Goal: Task Accomplishment & Management: Manage account settings

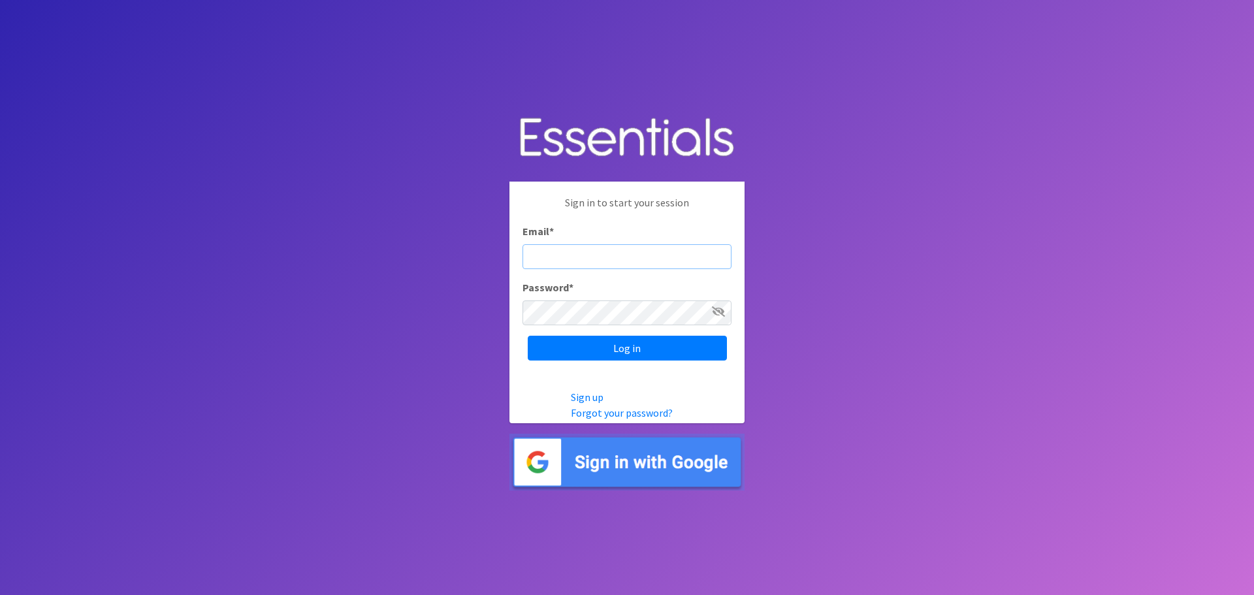
type input "HelpingHandsofChatham@gmail.com"
click at [634, 351] on input "Log in" at bounding box center [627, 348] width 199 height 25
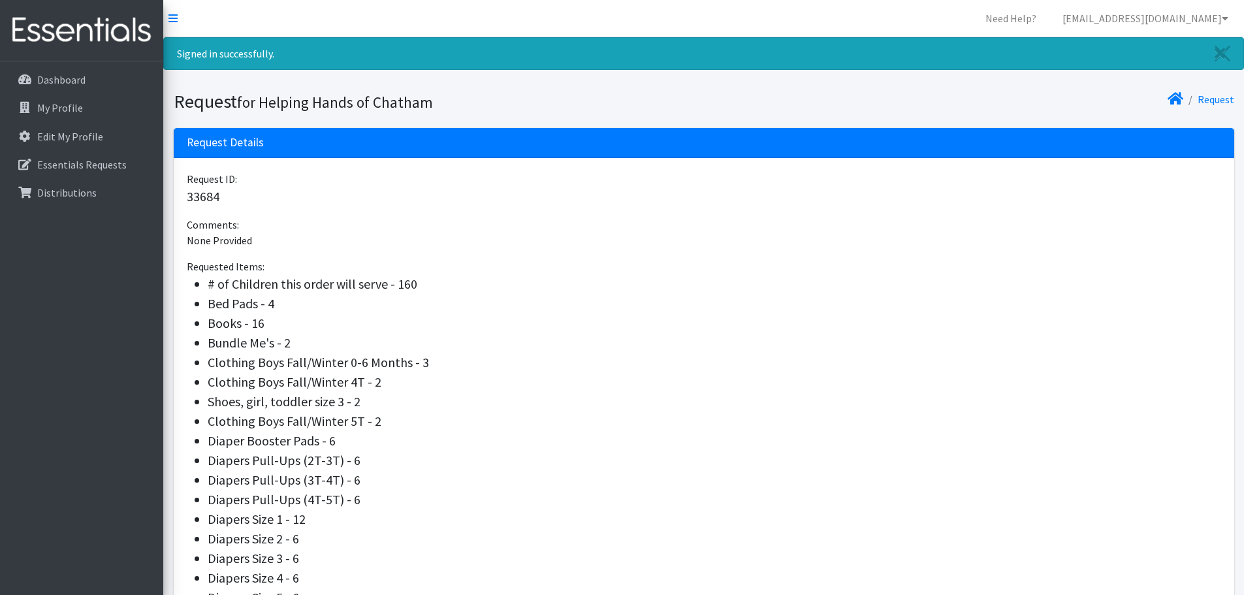
drag, startPoint x: 421, startPoint y: 278, endPoint x: 302, endPoint y: 287, distance: 119.2
click at [302, 287] on li "# of Children this order will serve - 160" at bounding box center [715, 284] width 1014 height 20
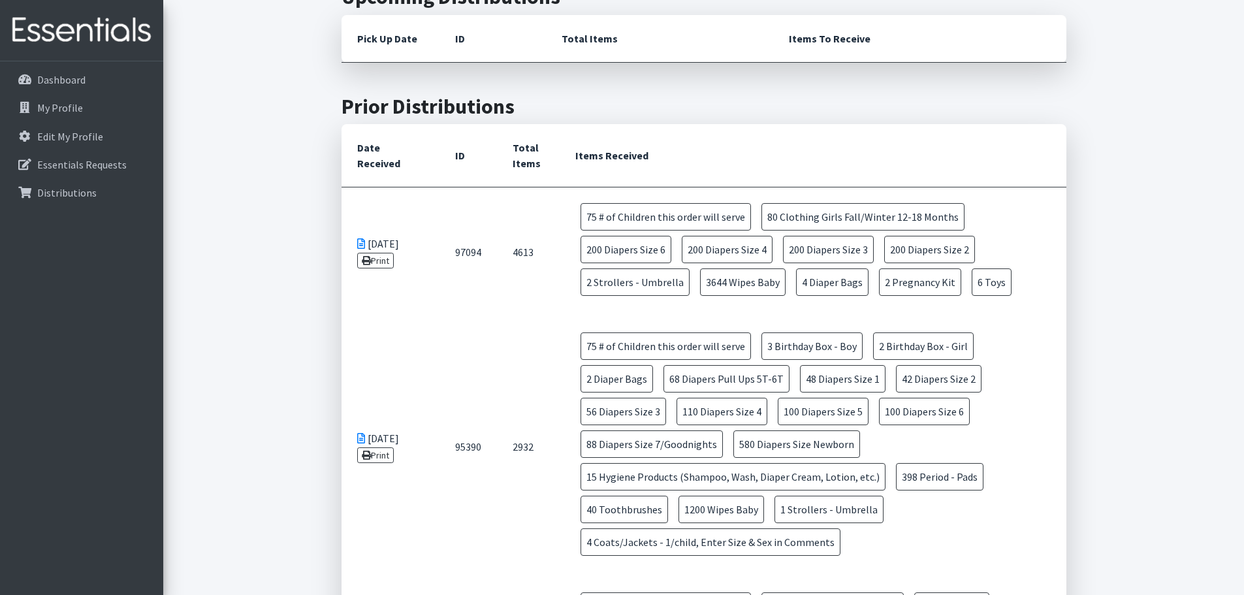
scroll to position [523, 0]
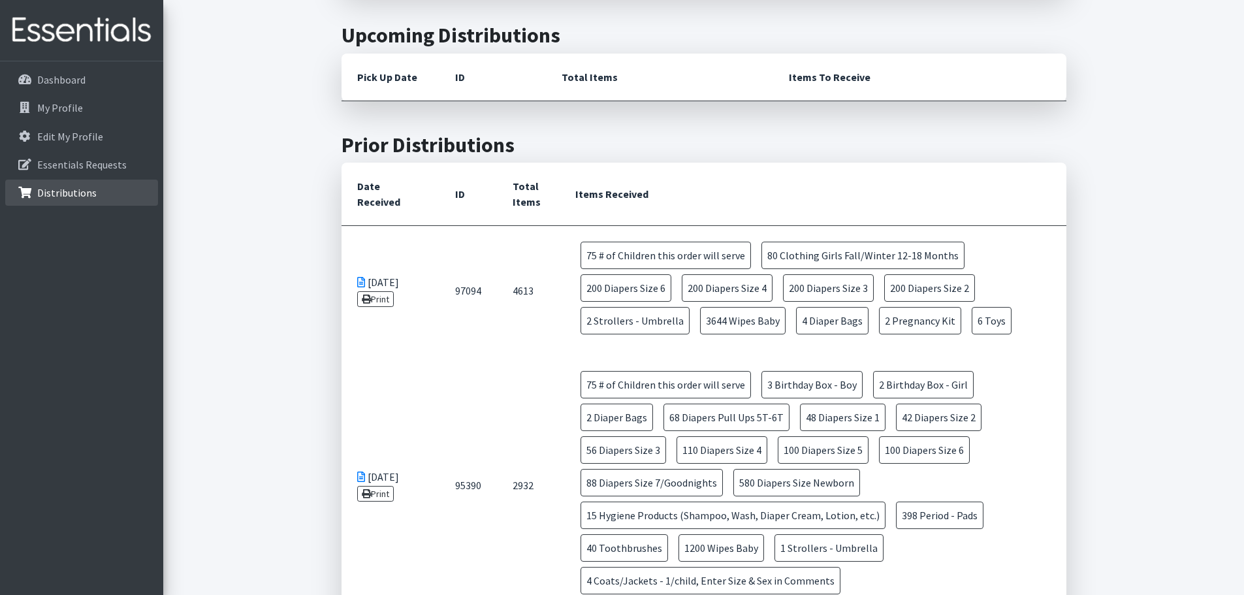
click at [89, 193] on p "Distributions" at bounding box center [66, 192] width 59 height 13
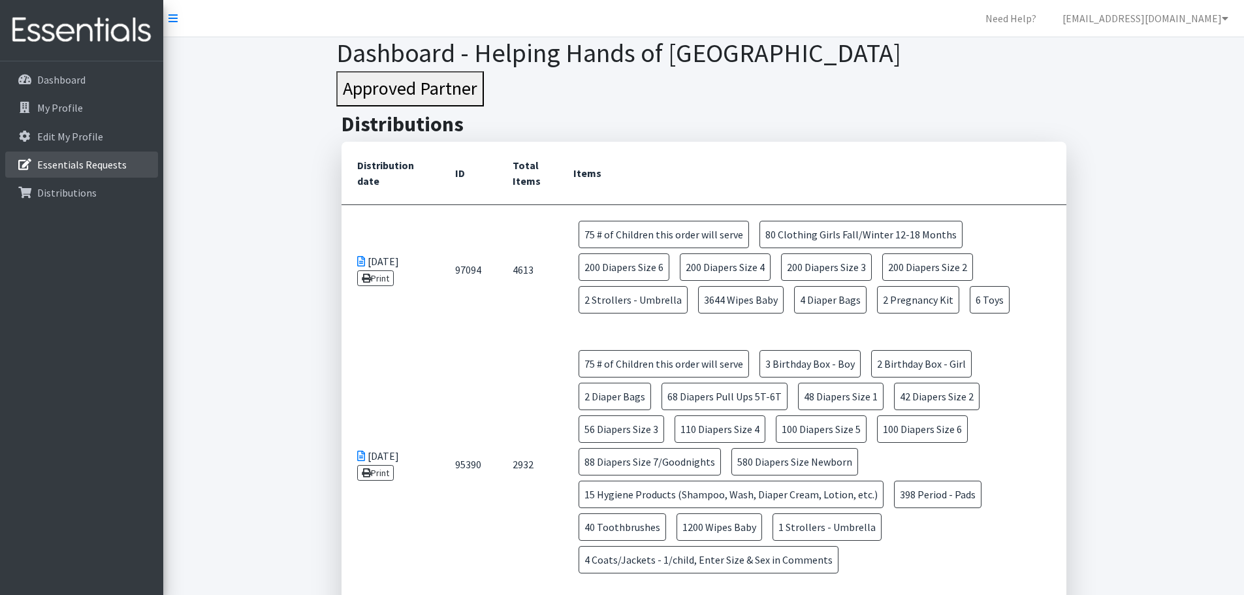
click at [98, 171] on link "Essentials Requests" at bounding box center [81, 165] width 153 height 26
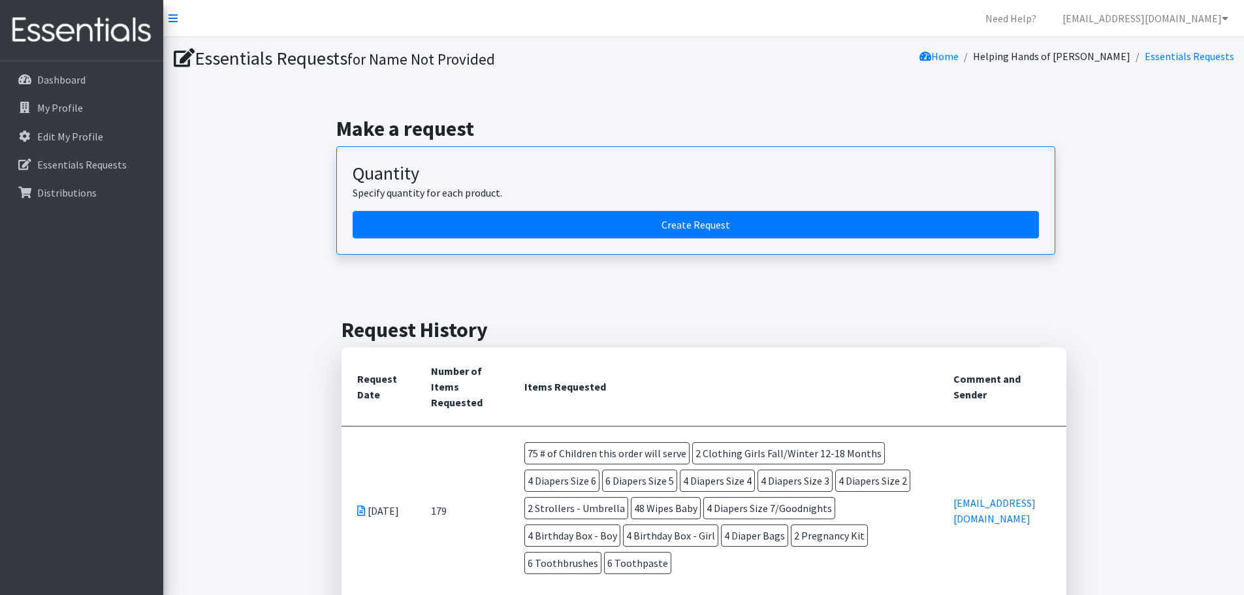
scroll to position [261, 0]
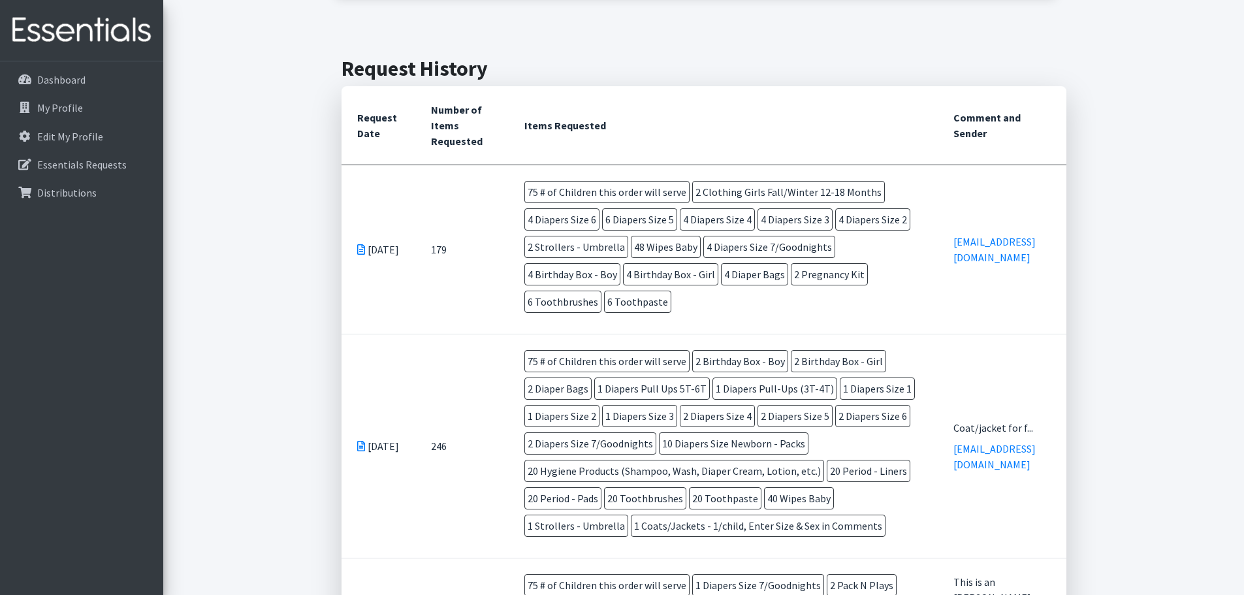
drag, startPoint x: 609, startPoint y: 340, endPoint x: 512, endPoint y: 191, distance: 177.9
click at [512, 191] on td "75 # of Children this order will serve 2 Clothing Girls Fall/Winter 12-18 Month…" at bounding box center [724, 249] width 430 height 169
click at [495, 314] on td "179" at bounding box center [461, 249] width 93 height 169
click at [70, 82] on p "Dashboard" at bounding box center [61, 79] width 48 height 13
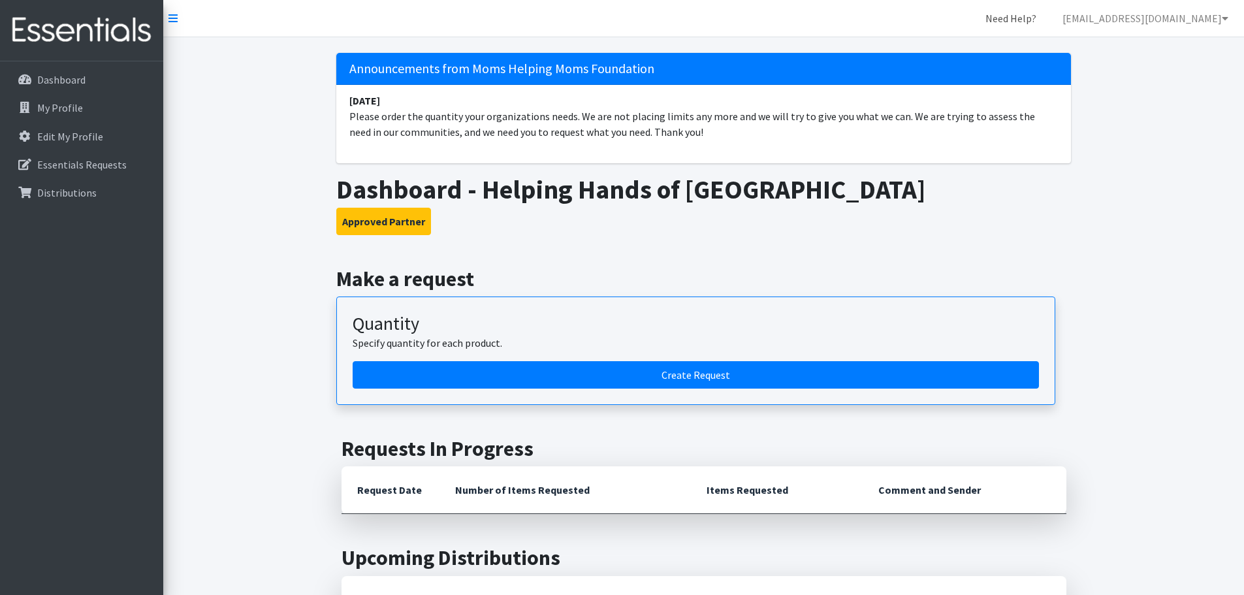
click at [1022, 14] on link "Need Help?" at bounding box center [1011, 18] width 72 height 26
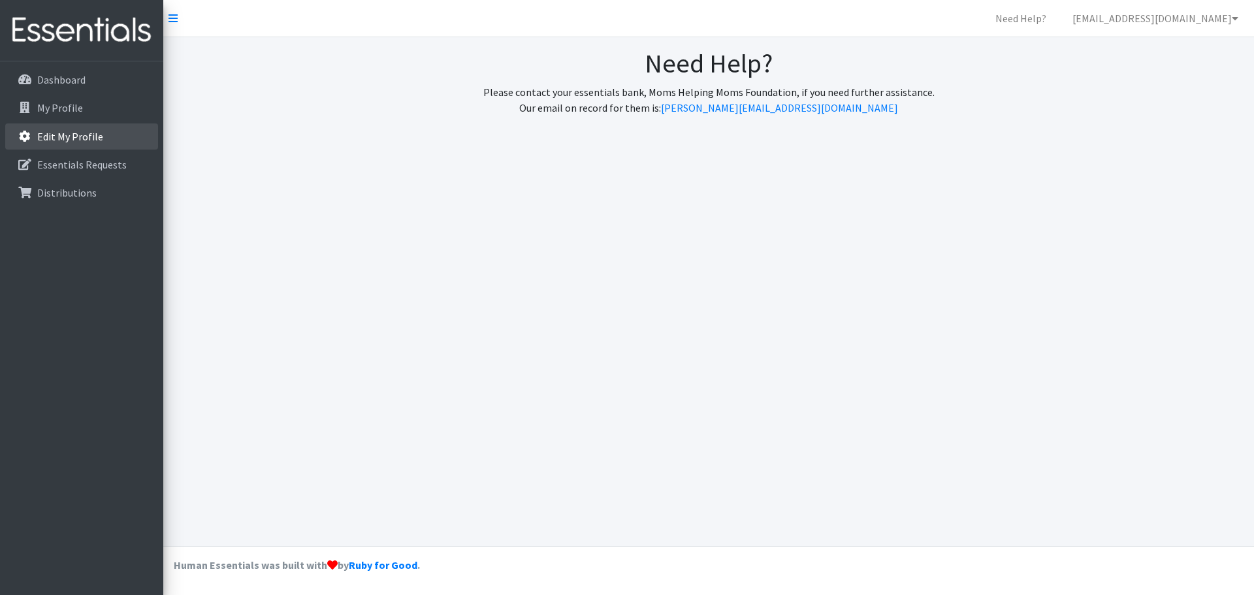
click at [83, 138] on p "Edit My Profile" at bounding box center [70, 136] width 66 height 13
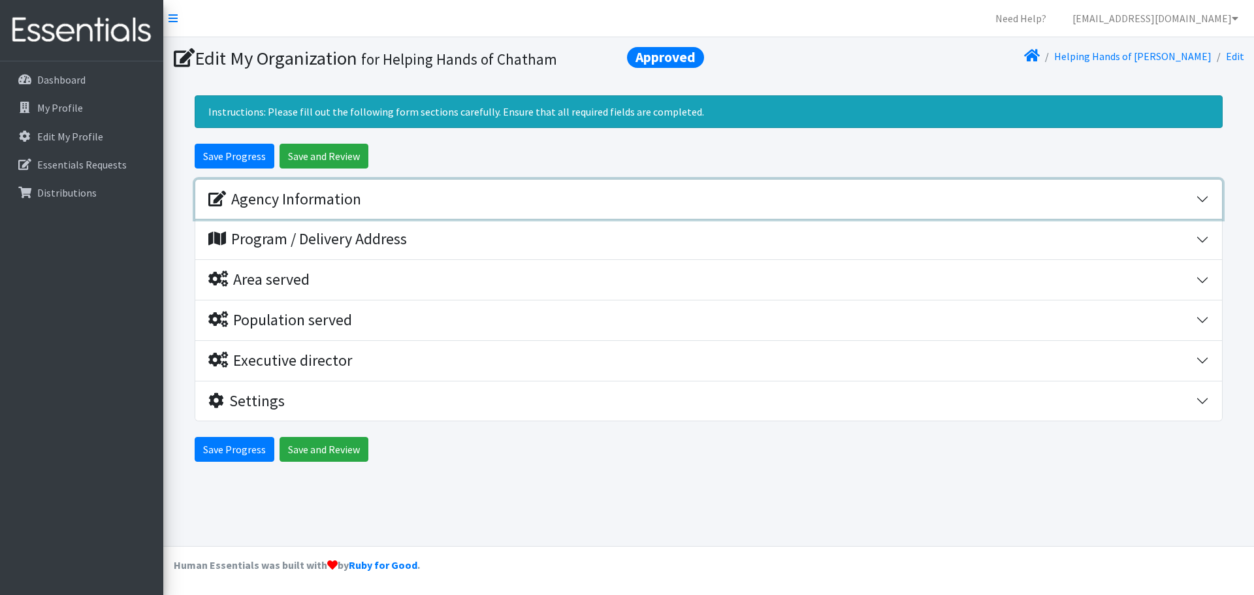
click at [317, 200] on div "Agency Information" at bounding box center [284, 199] width 153 height 19
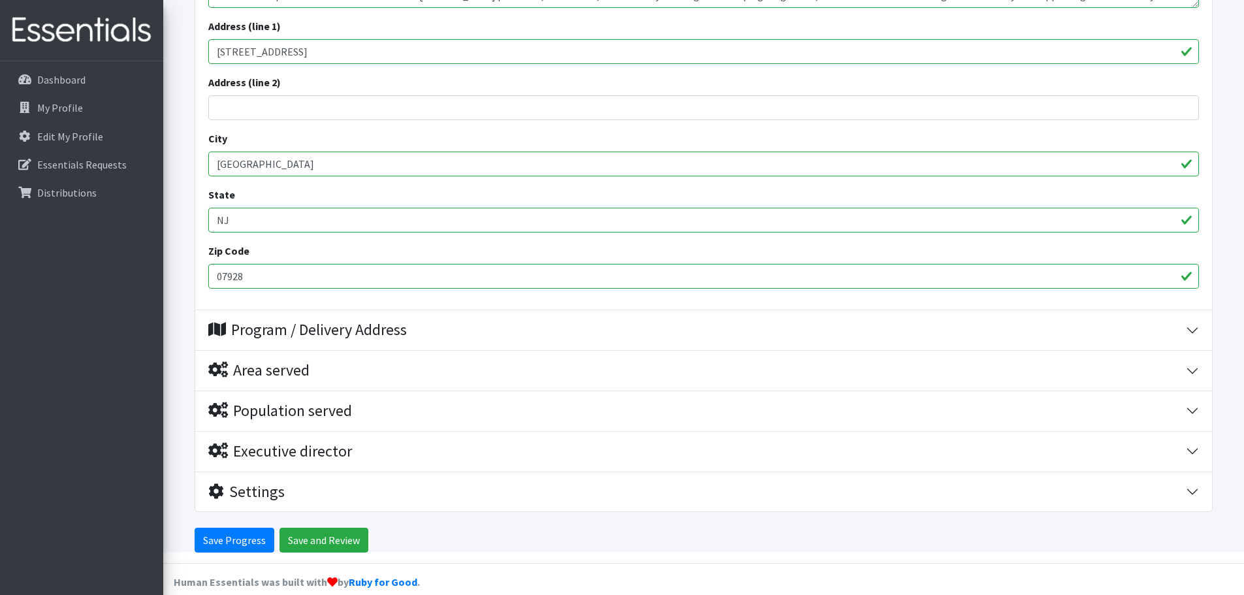
scroll to position [468, 0]
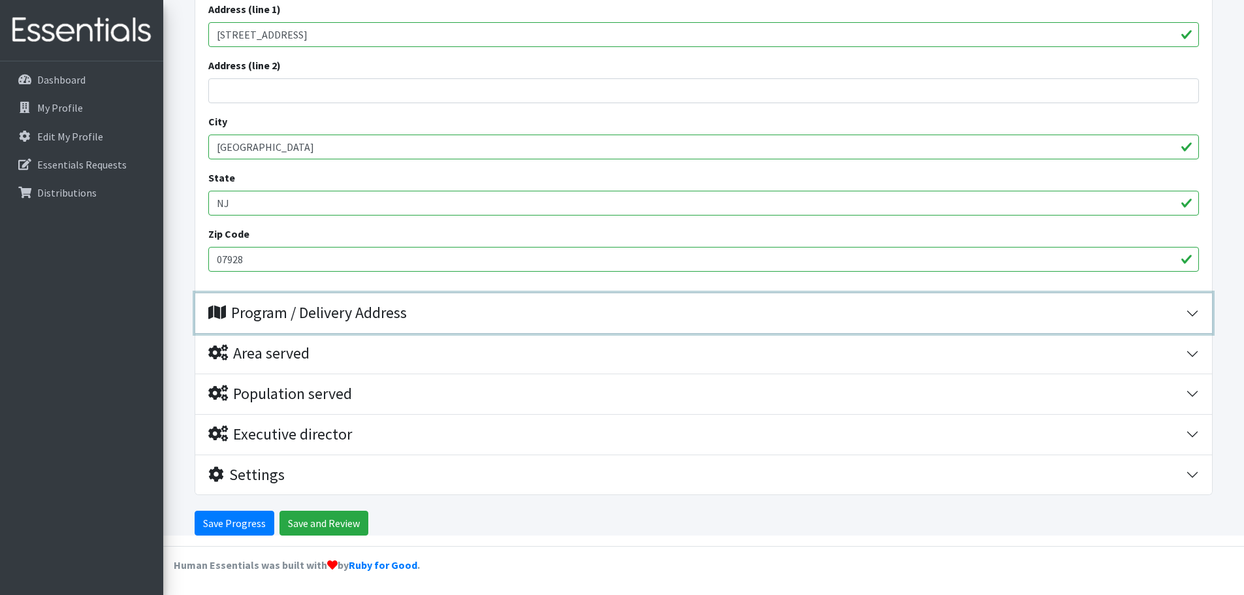
click at [345, 316] on div "Program / Delivery Address" at bounding box center [307, 313] width 199 height 19
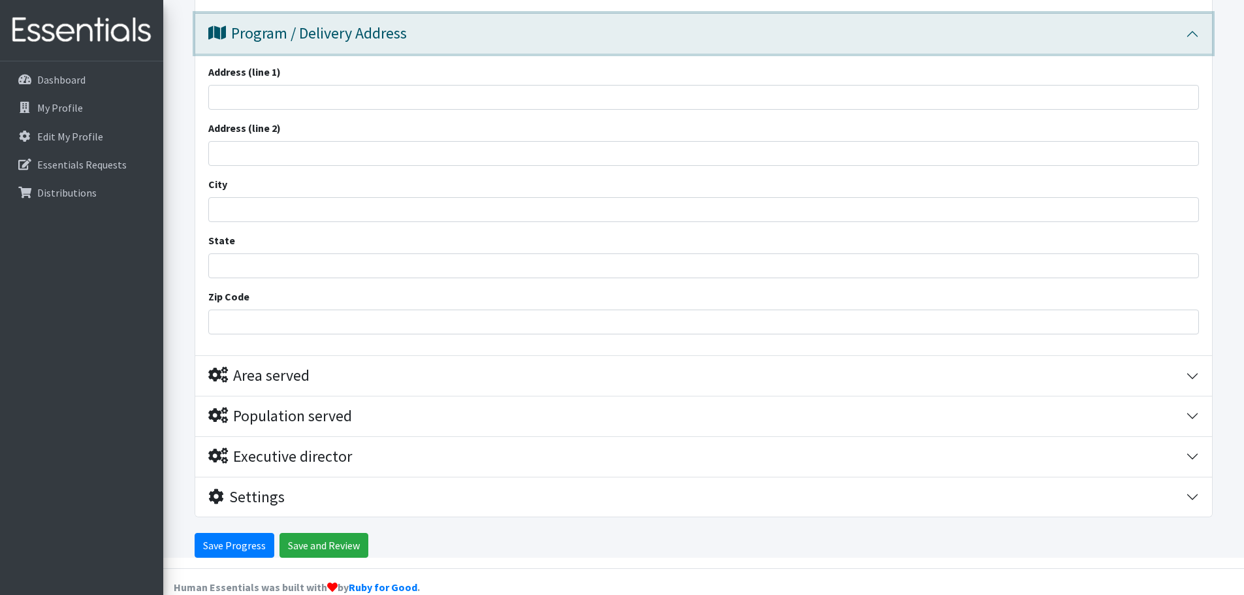
scroll to position [770, 0]
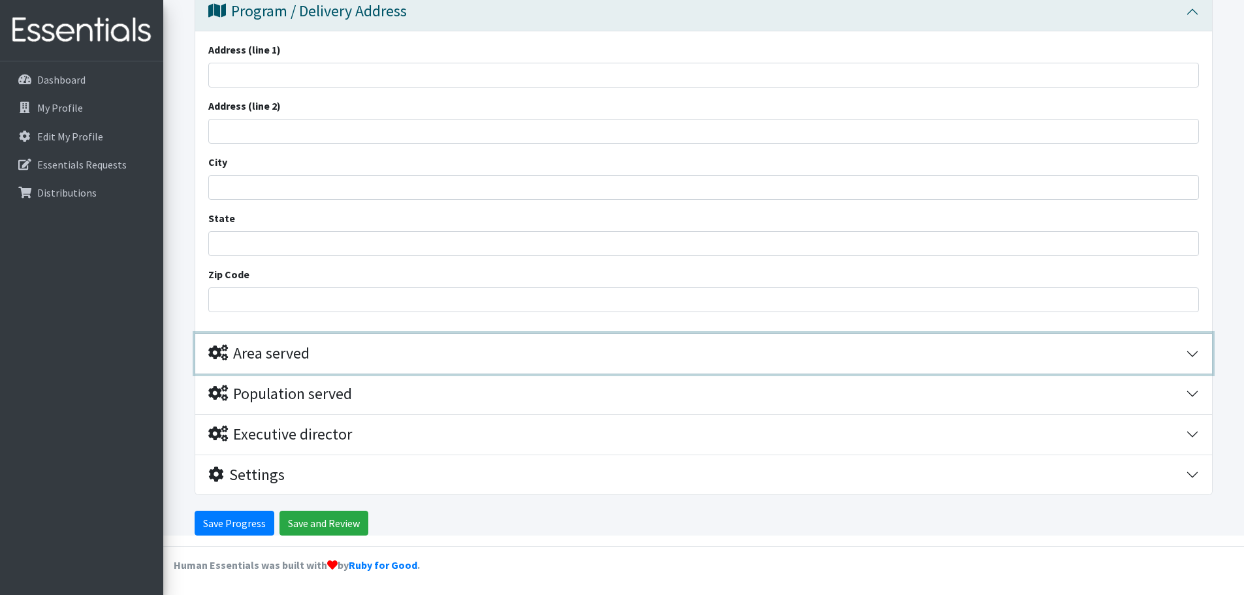
click at [318, 349] on div "Area served" at bounding box center [697, 353] width 978 height 19
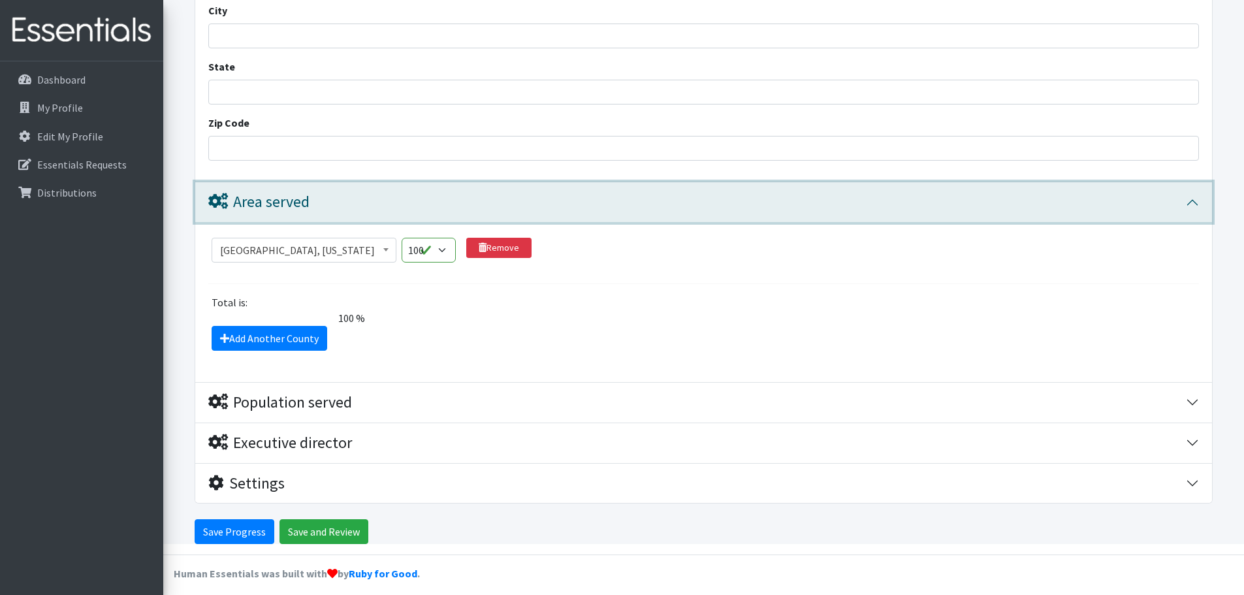
scroll to position [930, 0]
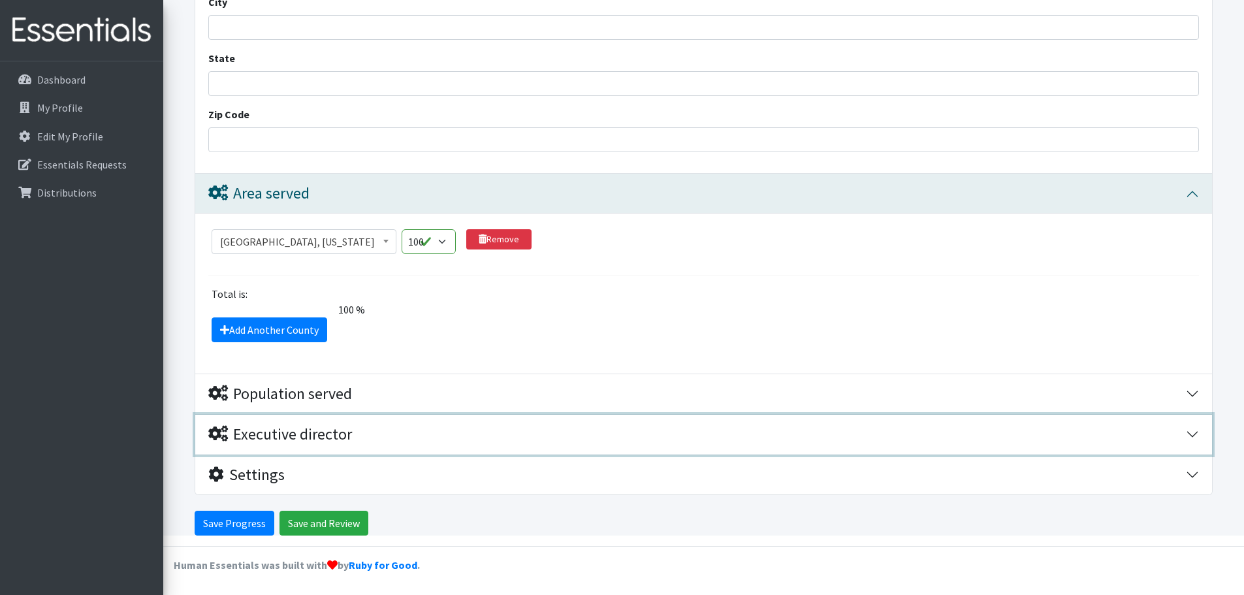
click at [334, 438] on div "Executive director" at bounding box center [280, 434] width 144 height 19
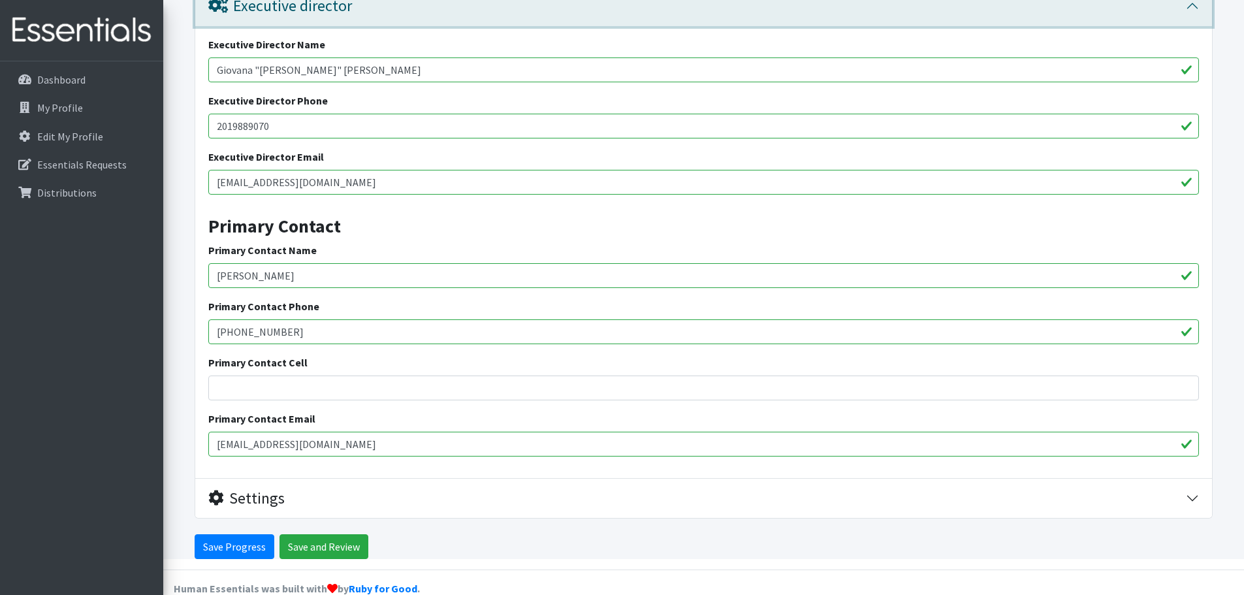
scroll to position [1382, 0]
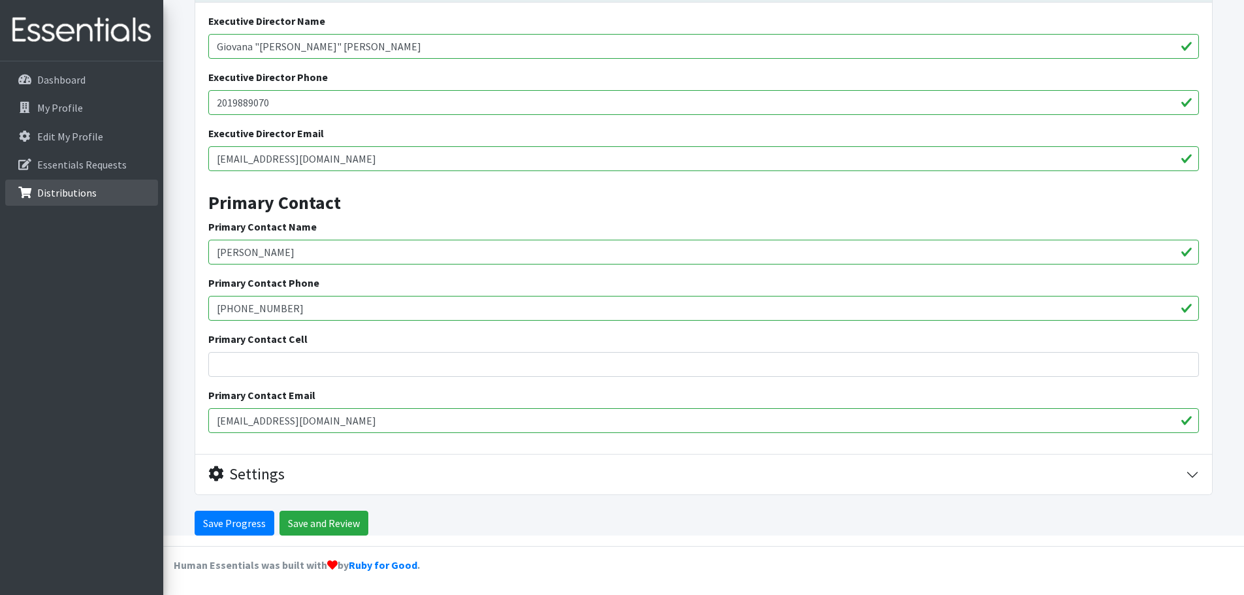
click at [57, 189] on p "Distributions" at bounding box center [66, 192] width 59 height 13
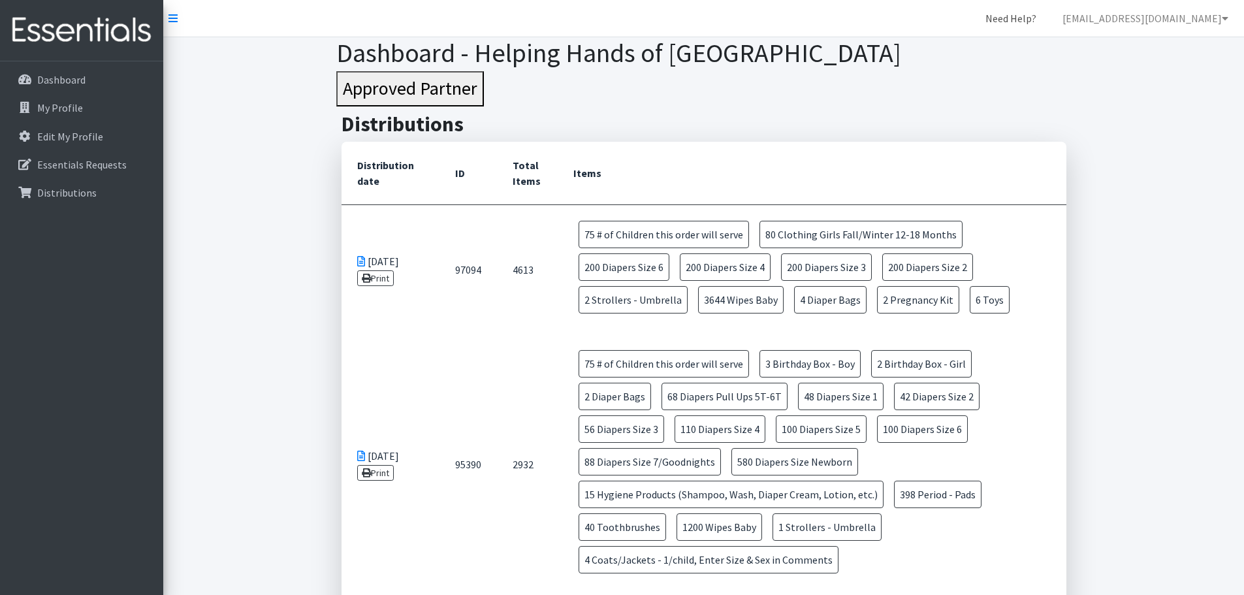
click at [1014, 19] on link "Need Help?" at bounding box center [1011, 18] width 72 height 26
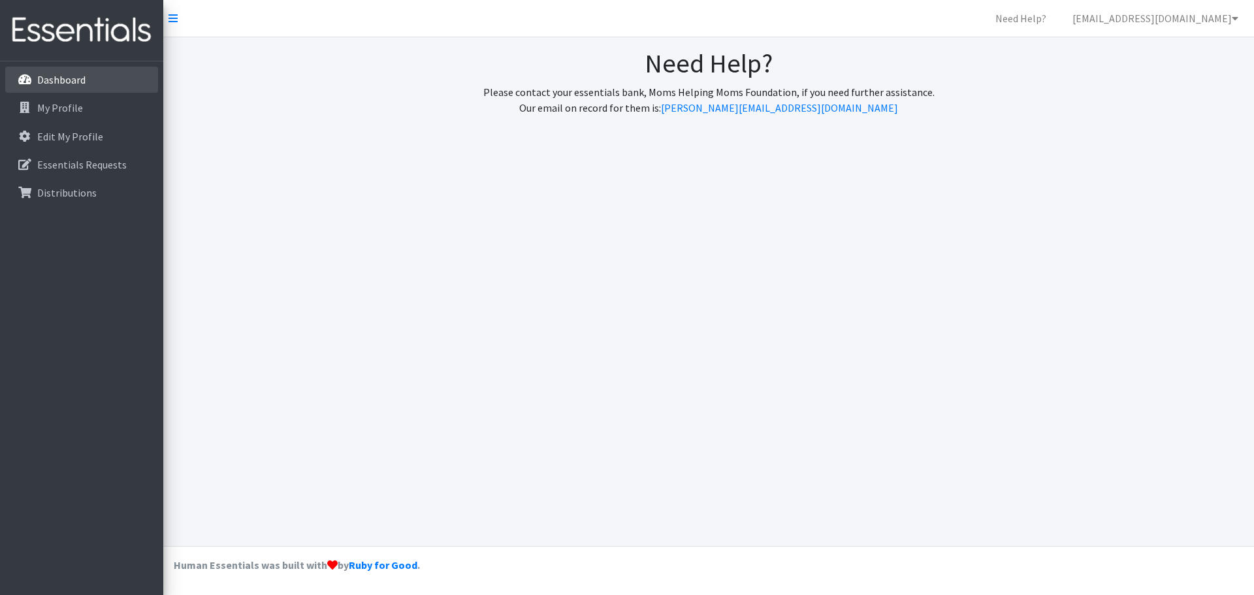
click at [57, 69] on link "Dashboard" at bounding box center [81, 80] width 153 height 26
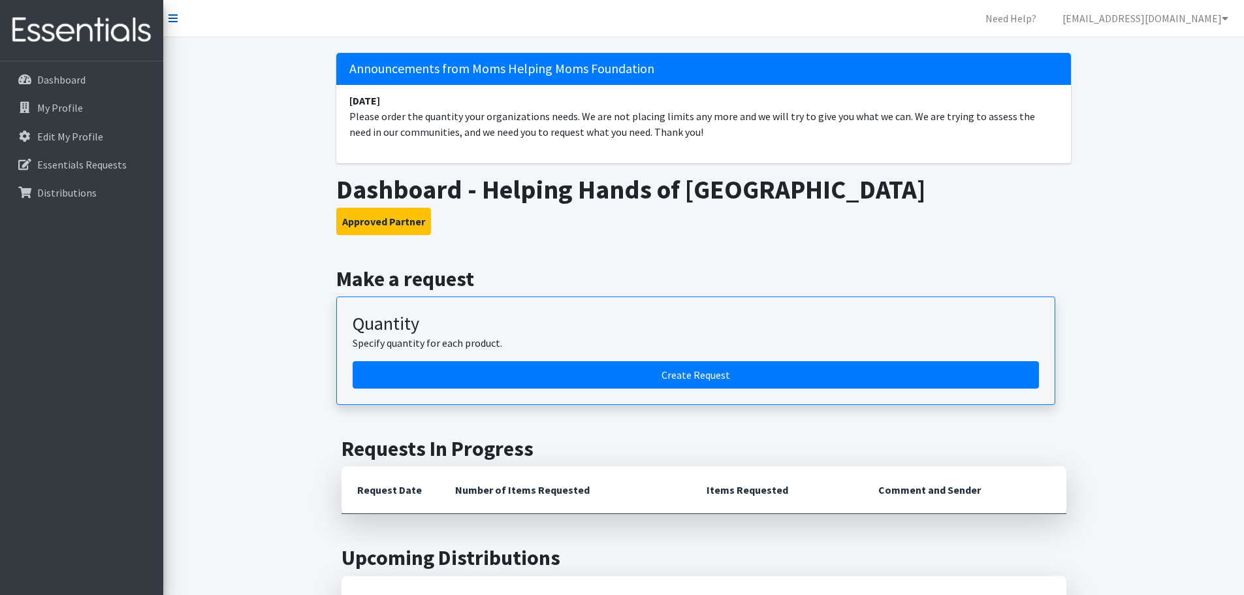
click at [172, 13] on icon at bounding box center [173, 18] width 9 height 10
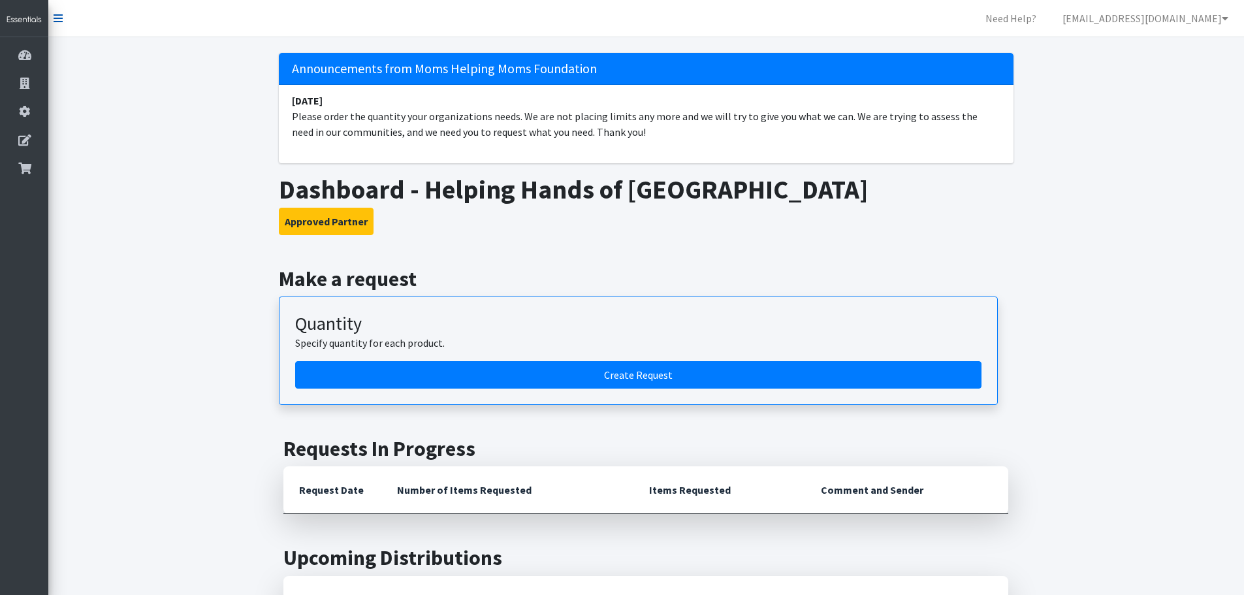
click at [57, 16] on icon at bounding box center [58, 18] width 9 height 10
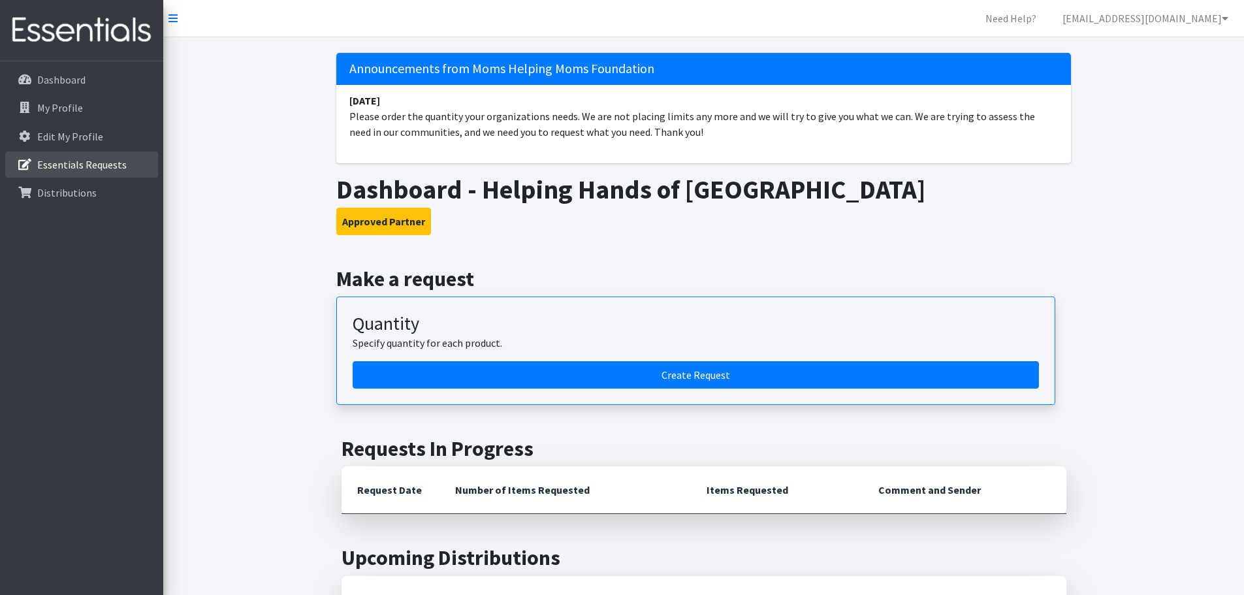
click at [87, 170] on p "Essentials Requests" at bounding box center [81, 164] width 89 height 13
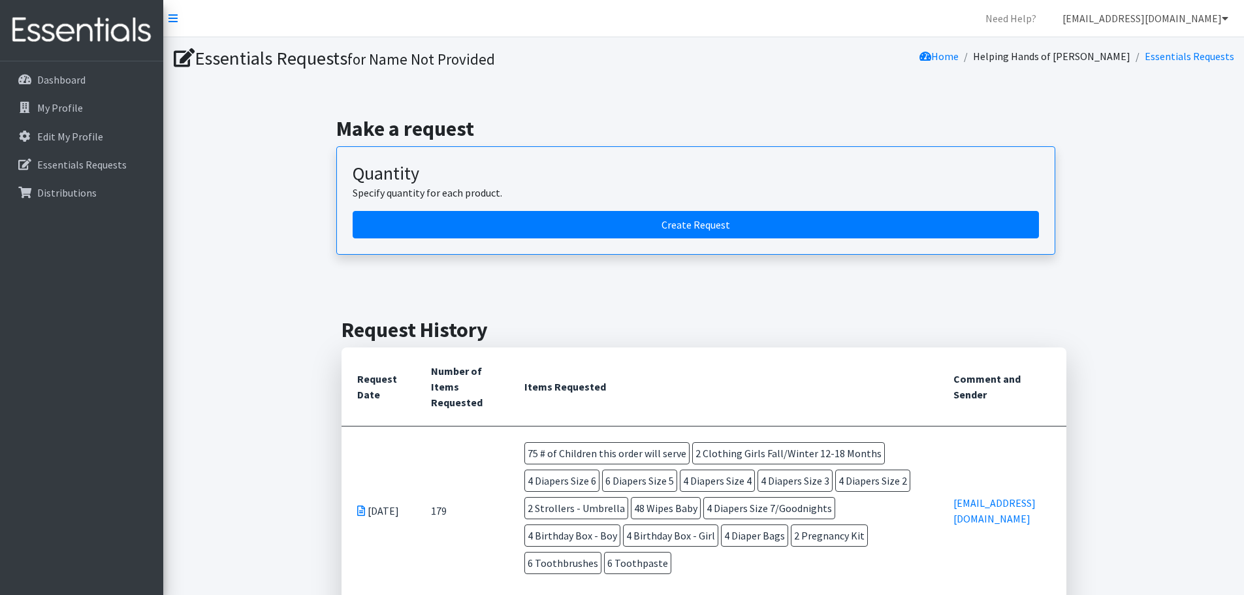
click at [1141, 22] on link "[EMAIL_ADDRESS][DOMAIN_NAME]" at bounding box center [1145, 18] width 187 height 26
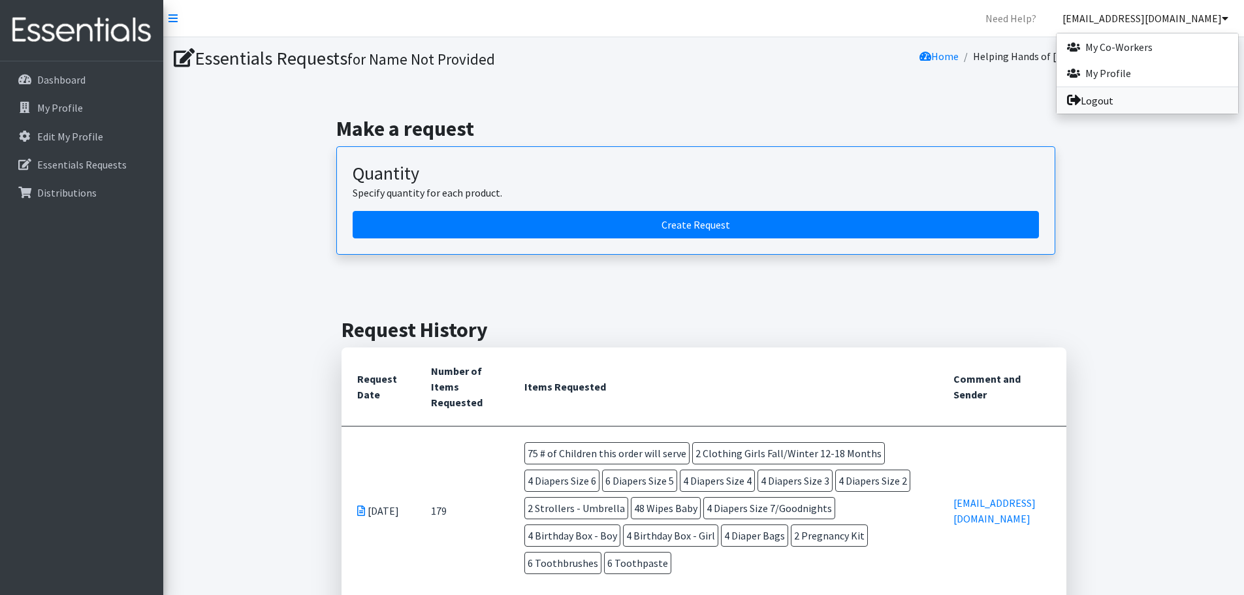
click at [1090, 102] on link "Logout" at bounding box center [1148, 101] width 182 height 26
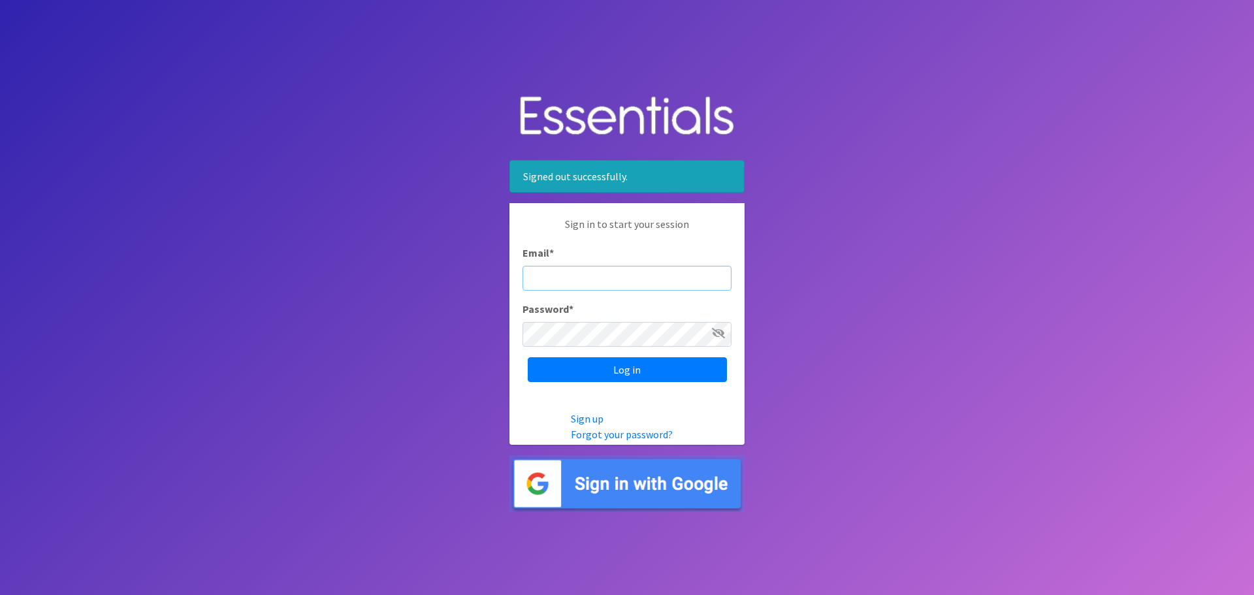
type input "HelpingHandsofChatham@gmail.com"
click at [617, 374] on input "Log in" at bounding box center [627, 369] width 199 height 25
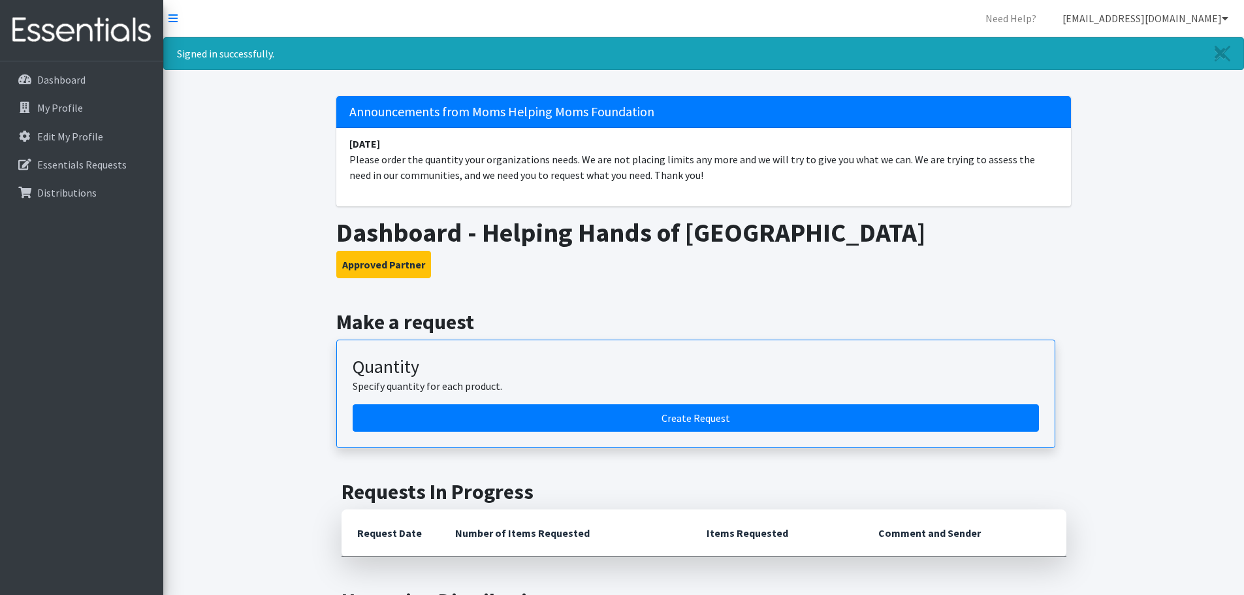
click at [1164, 20] on link "[EMAIL_ADDRESS][DOMAIN_NAME]" at bounding box center [1145, 18] width 187 height 26
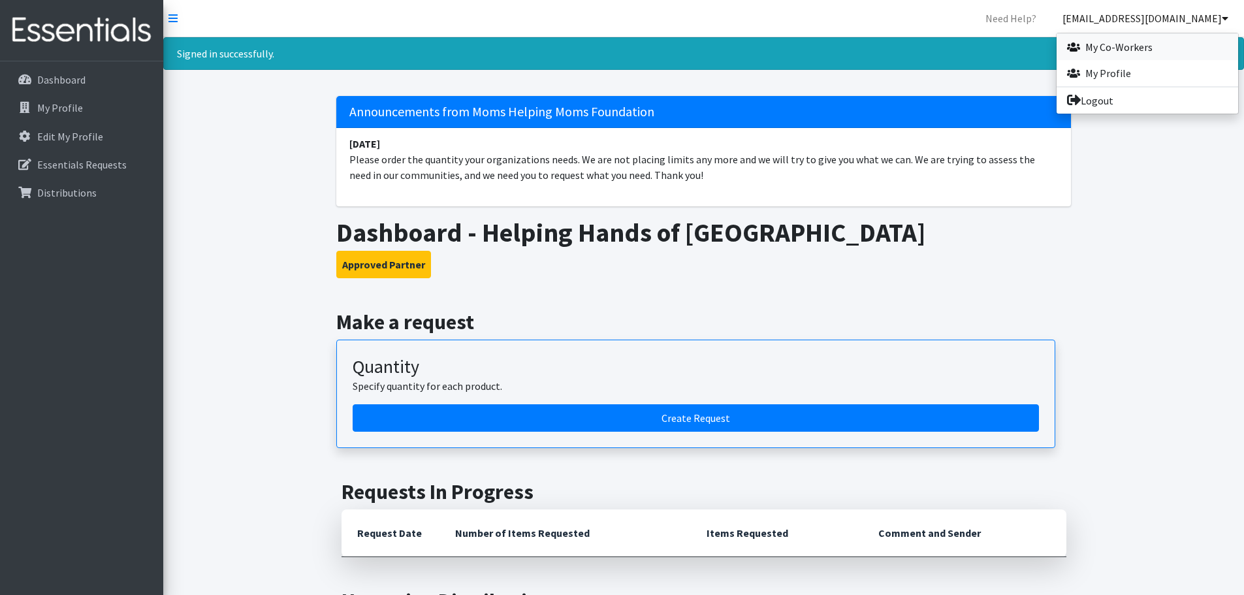
click at [1124, 49] on link "My Co-Workers" at bounding box center [1148, 47] width 182 height 26
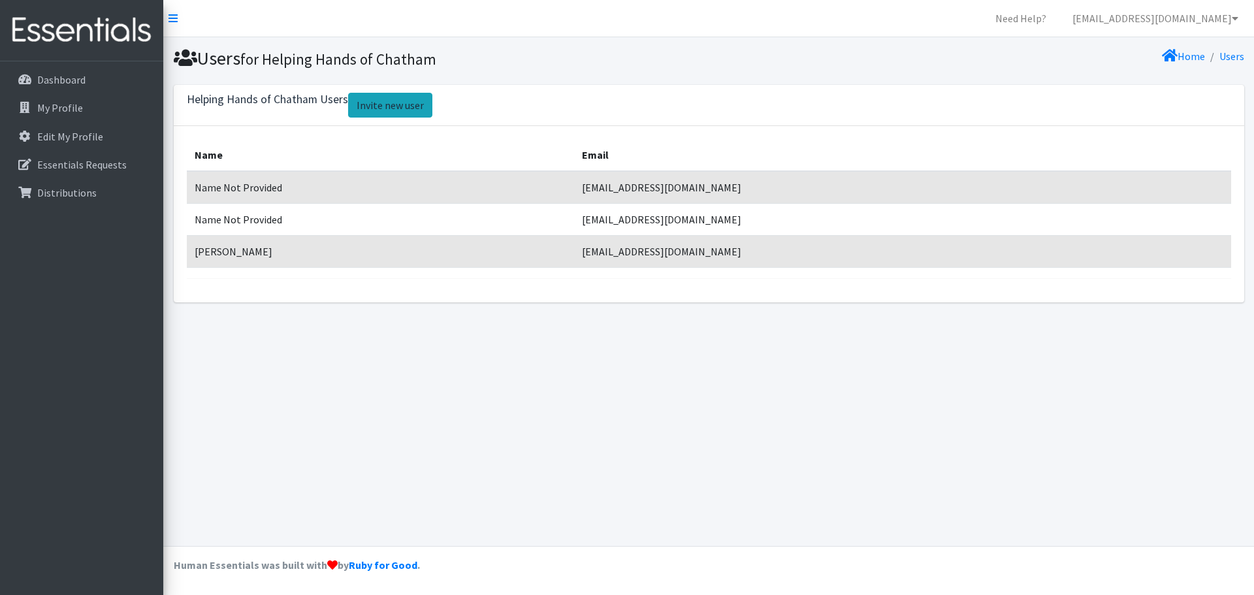
click at [377, 116] on link "Invite new user" at bounding box center [390, 105] width 84 height 25
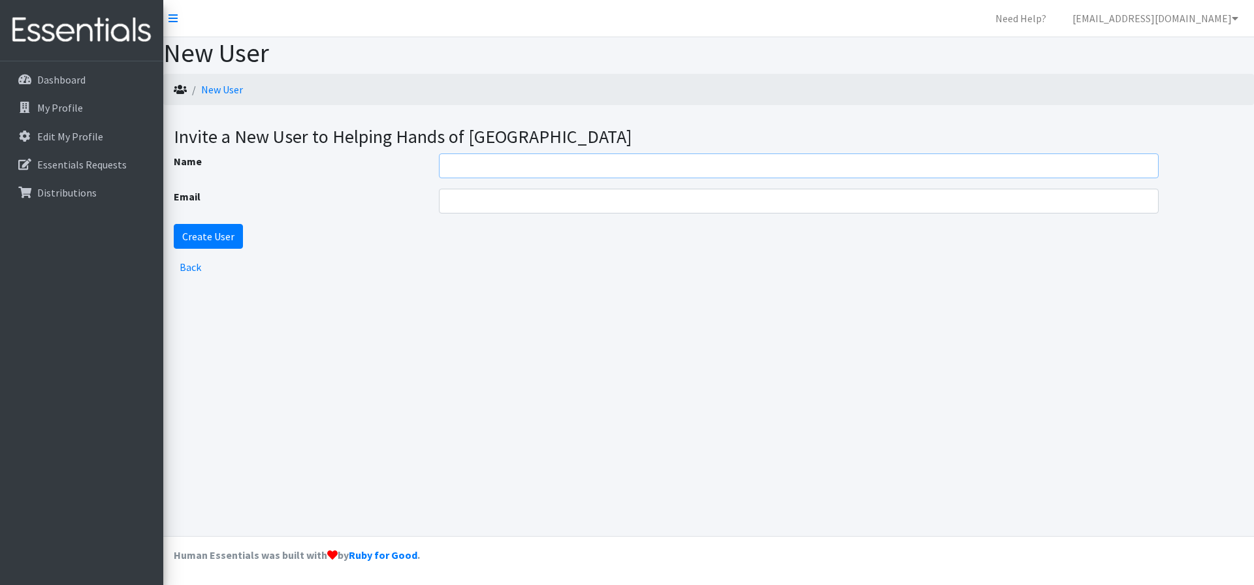
click at [461, 162] on input "Name" at bounding box center [799, 166] width 720 height 25
type input "[PERSON_NAME]"
paste input "[EMAIL_ADDRESS][DOMAIN_NAME]"
type input "jbliemel@comcast.net"
click at [209, 233] on input "Create User" at bounding box center [208, 236] width 69 height 25
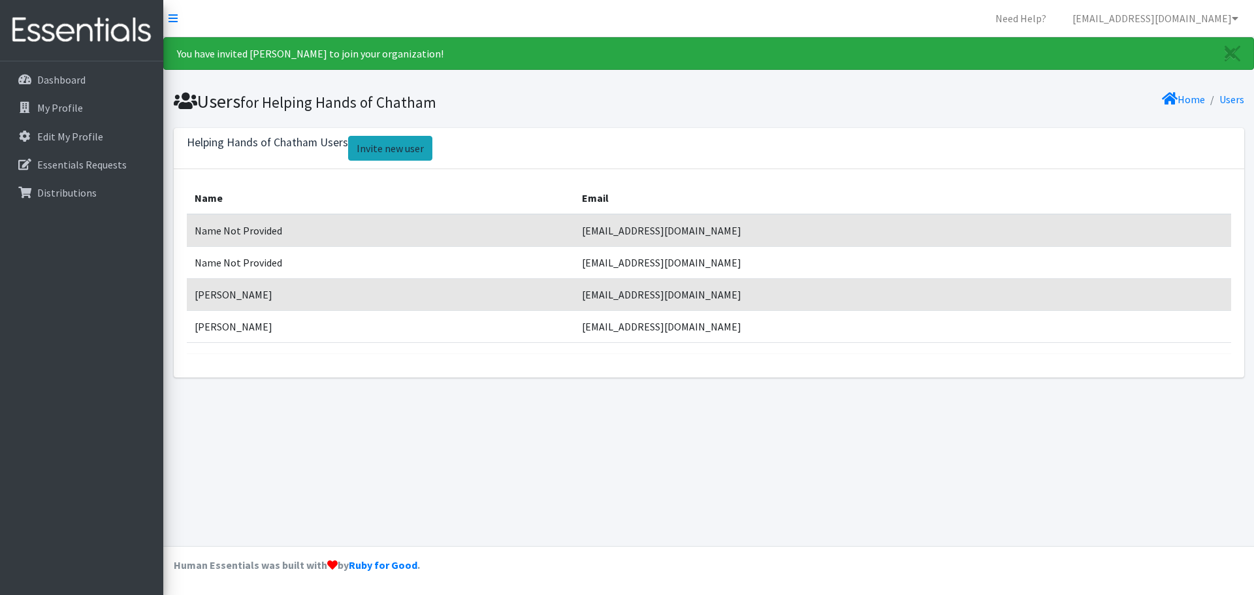
click at [383, 147] on link "Invite new user" at bounding box center [390, 148] width 84 height 25
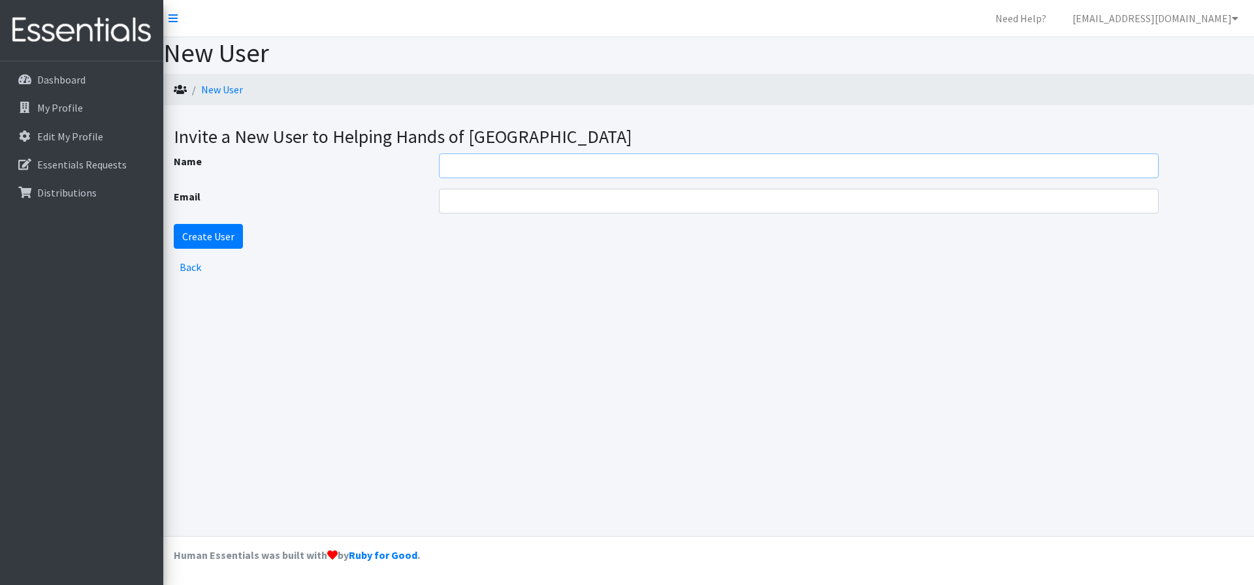
click at [465, 161] on input "Name" at bounding box center [799, 166] width 720 height 25
type input "[PERSON_NAME]"
click at [530, 199] on input "Email" at bounding box center [799, 201] width 720 height 25
paste input "[EMAIL_ADDRESS][DOMAIN_NAME]"
type input "[EMAIL_ADDRESS][DOMAIN_NAME]"
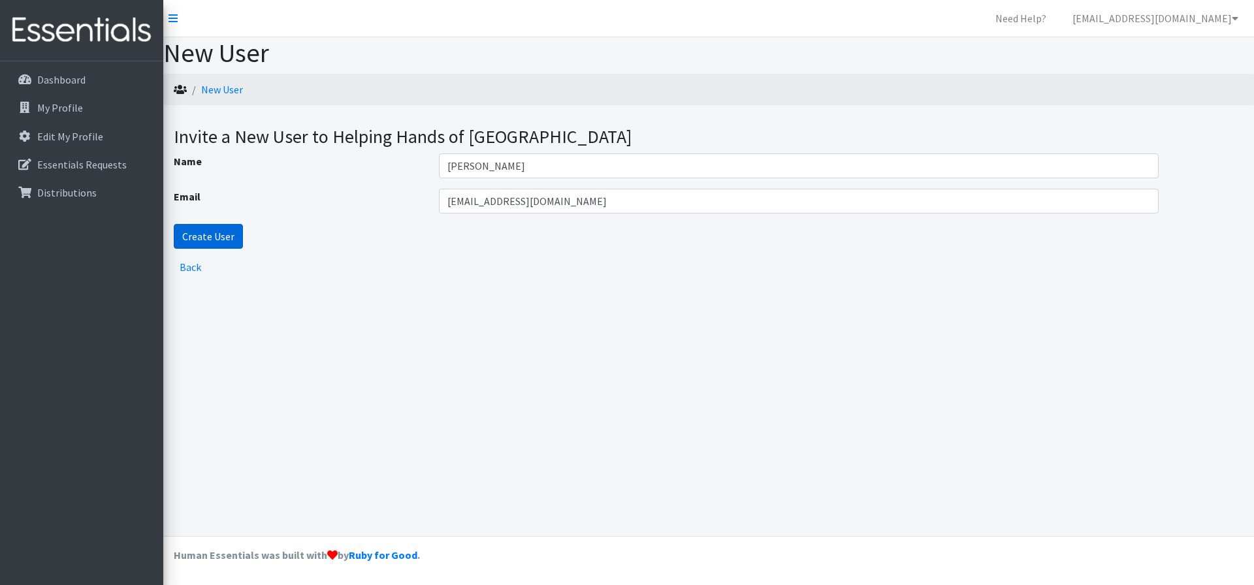
click at [218, 237] on input "Create User" at bounding box center [208, 236] width 69 height 25
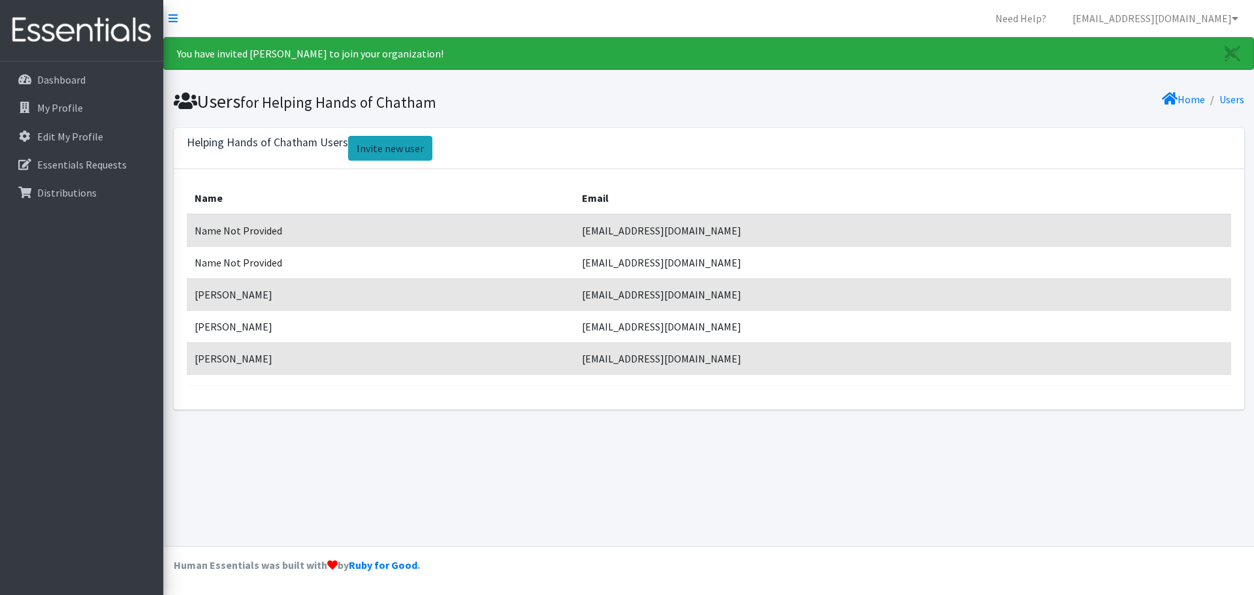
click at [395, 150] on link "Invite new user" at bounding box center [390, 148] width 84 height 25
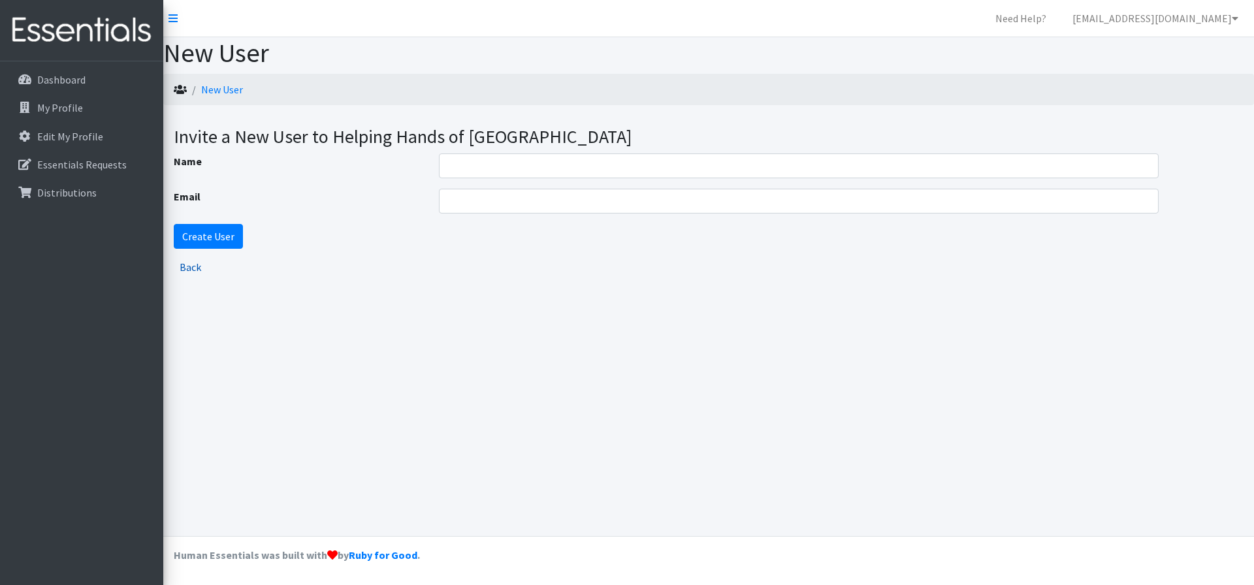
click at [191, 265] on link "Back" at bounding box center [191, 267] width 22 height 13
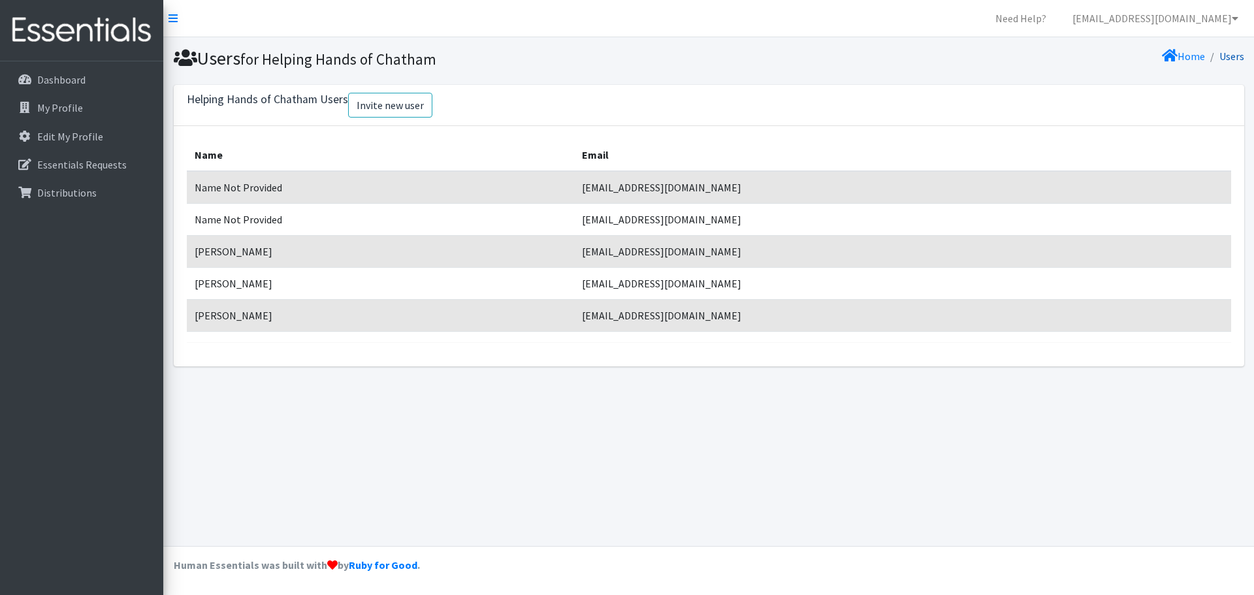
click at [1227, 55] on link "Users" at bounding box center [1232, 56] width 25 height 13
click at [1232, 54] on link "Users" at bounding box center [1232, 56] width 25 height 13
click at [1181, 55] on link "Home" at bounding box center [1183, 56] width 43 height 13
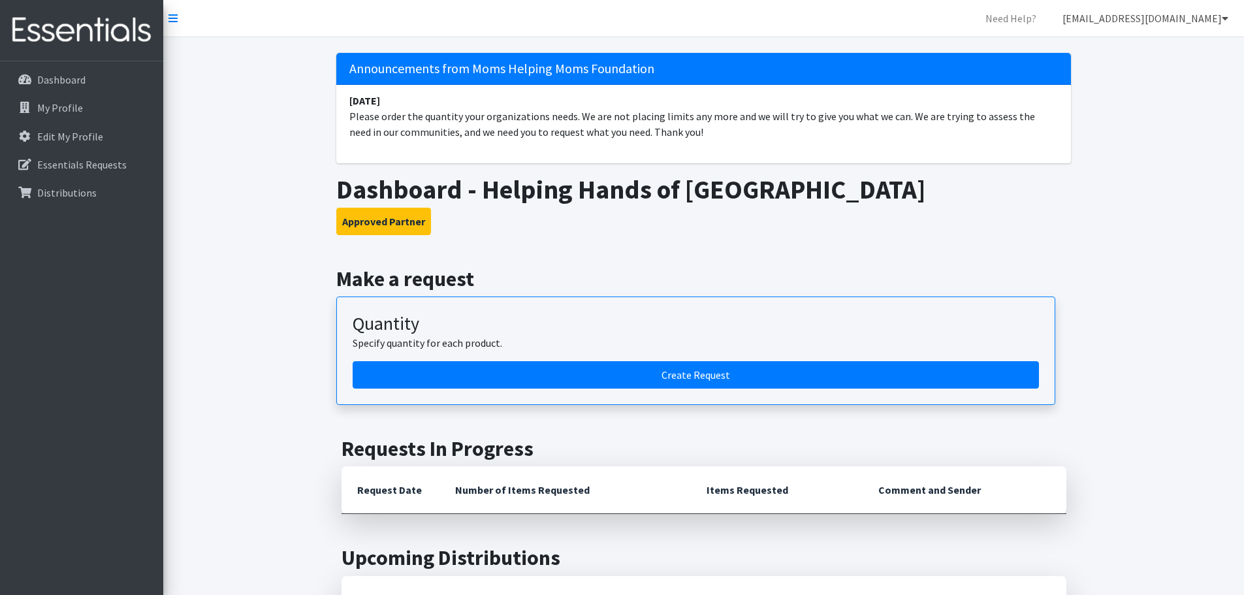
click at [1128, 24] on link "[EMAIL_ADDRESS][DOMAIN_NAME]" at bounding box center [1145, 18] width 187 height 26
click at [1113, 71] on link "My Profile" at bounding box center [1148, 73] width 182 height 26
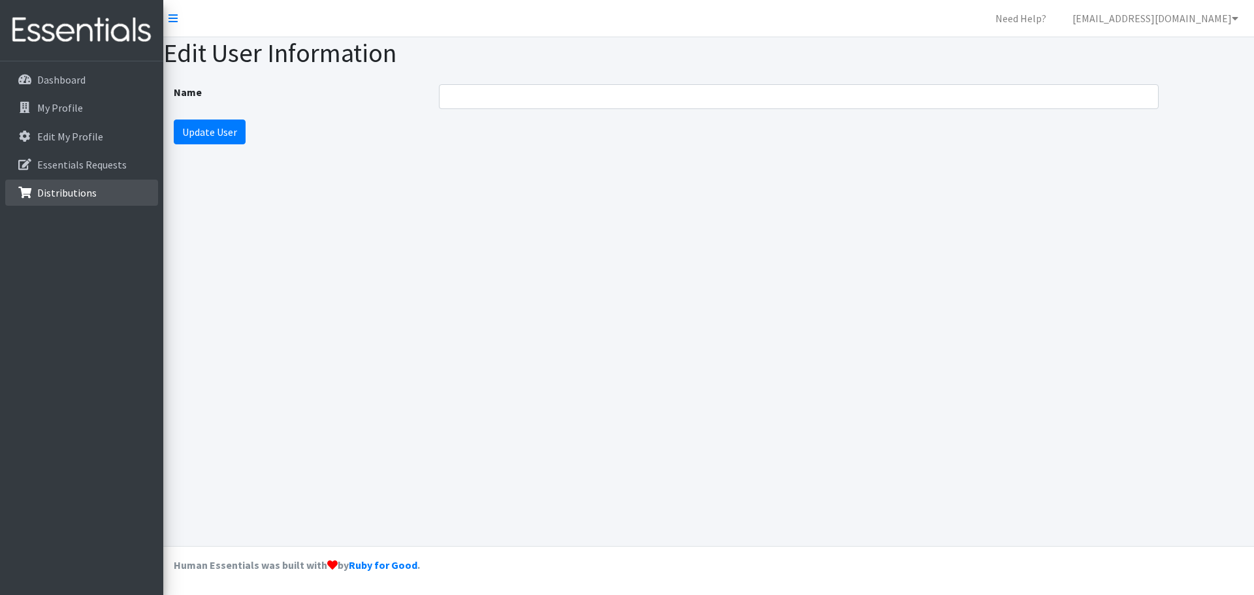
click at [82, 200] on link "Distributions" at bounding box center [81, 193] width 153 height 26
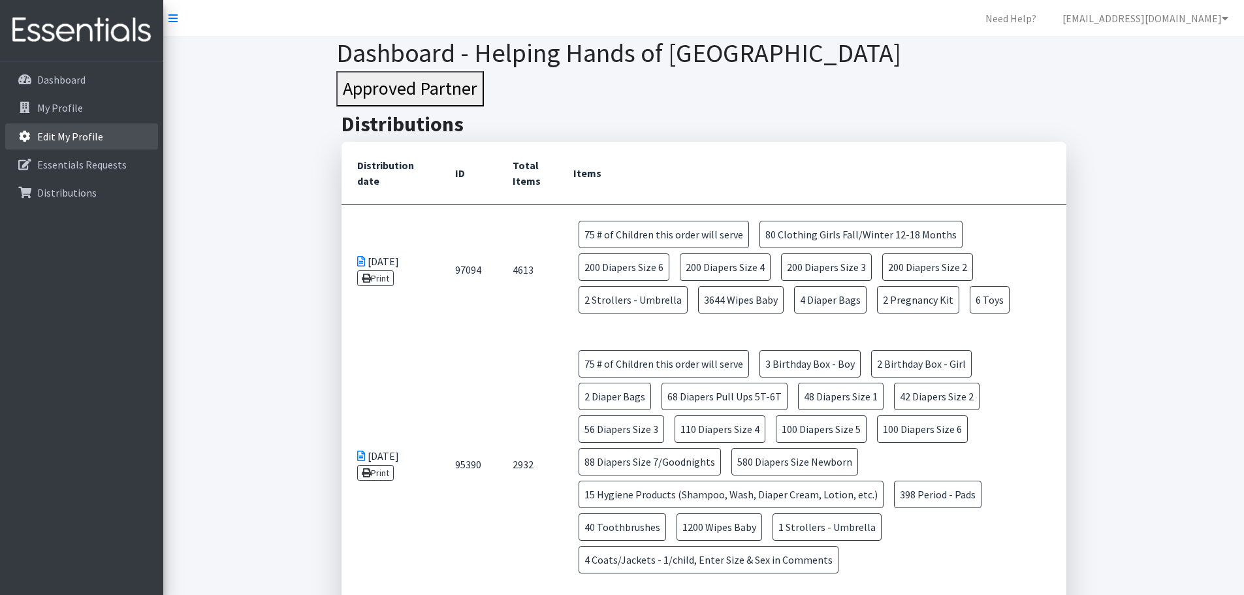
click at [62, 138] on p "Edit My Profile" at bounding box center [70, 136] width 66 height 13
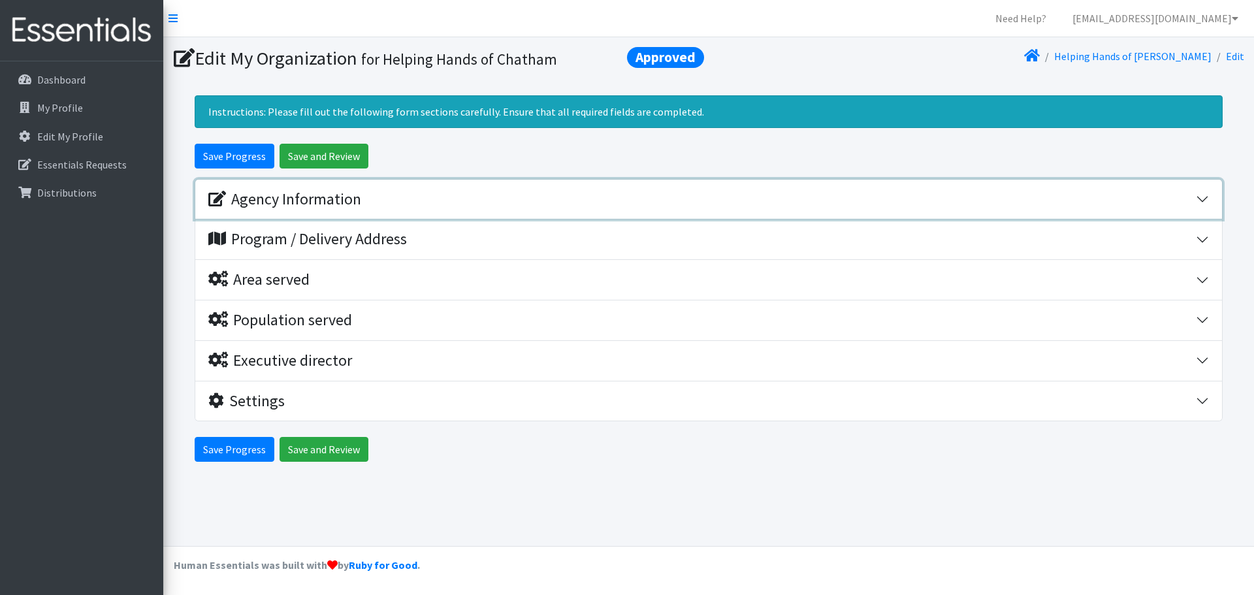
click at [282, 197] on div "Agency Information" at bounding box center [284, 199] width 153 height 19
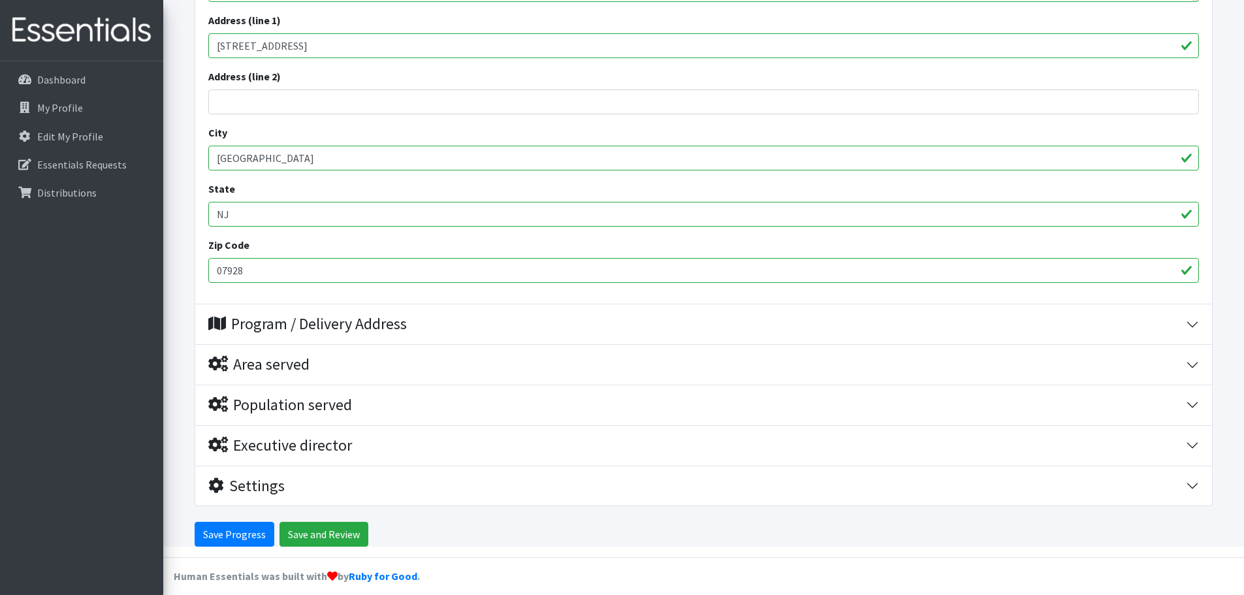
scroll to position [468, 0]
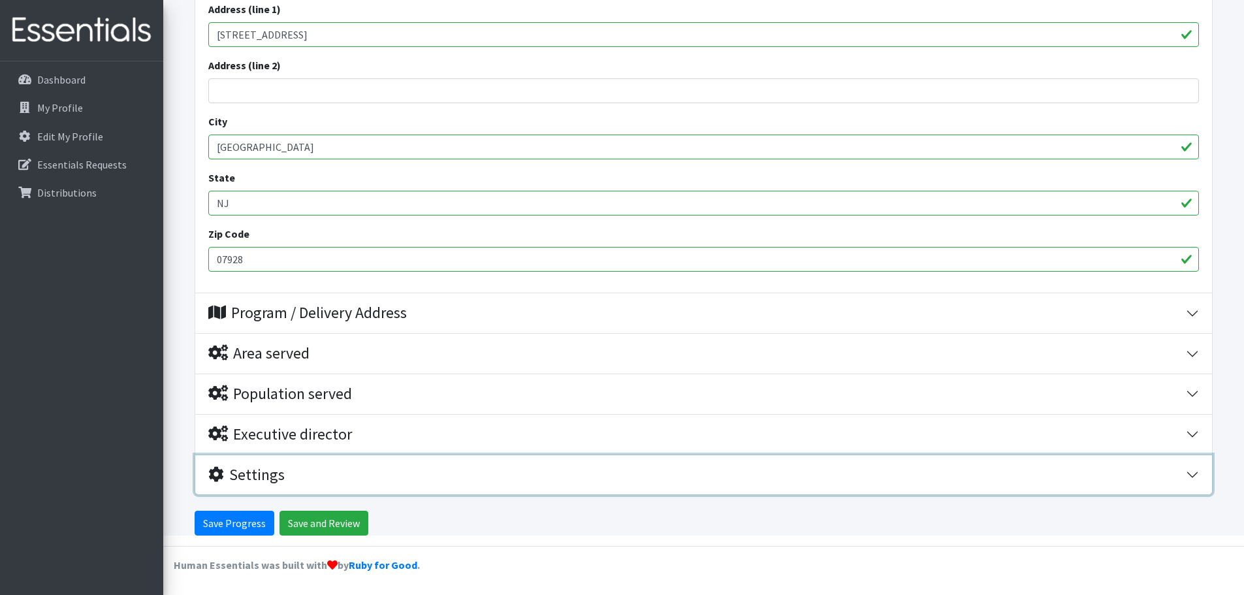
click at [280, 485] on button "Settings" at bounding box center [703, 475] width 1017 height 40
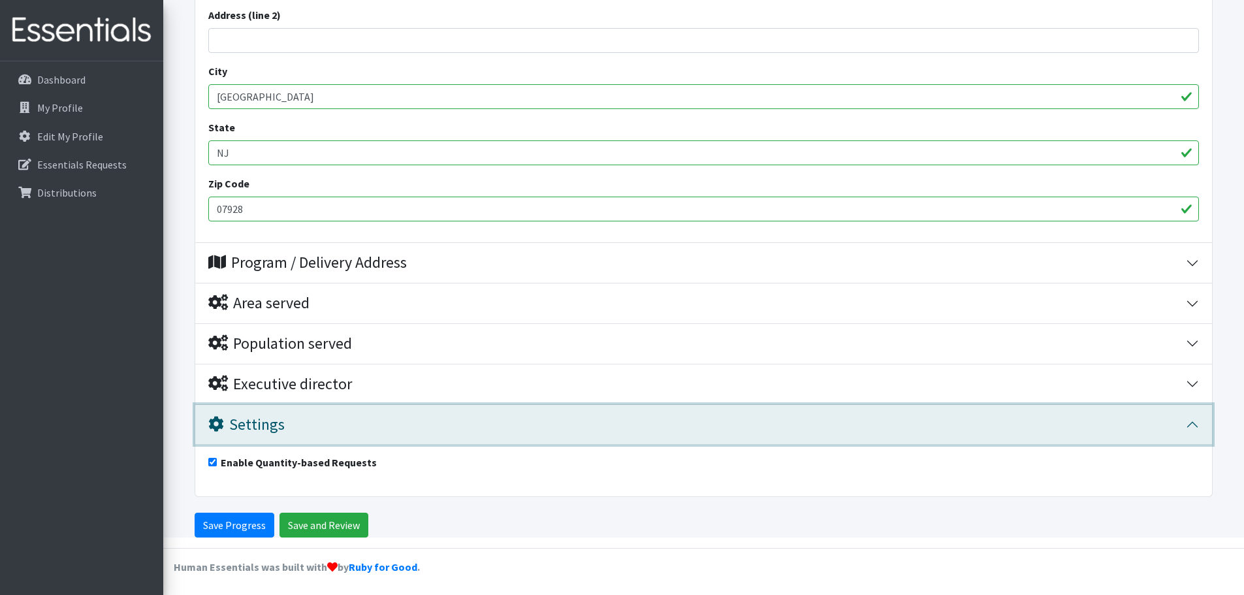
scroll to position [521, 0]
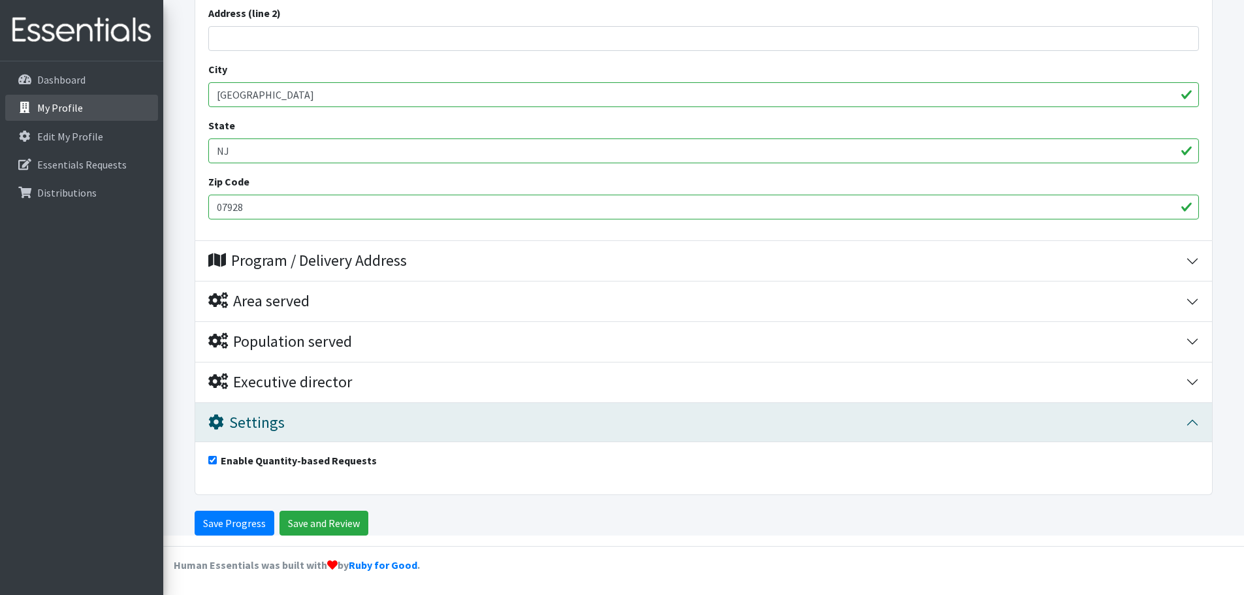
click at [52, 112] on p "My Profile" at bounding box center [60, 107] width 46 height 13
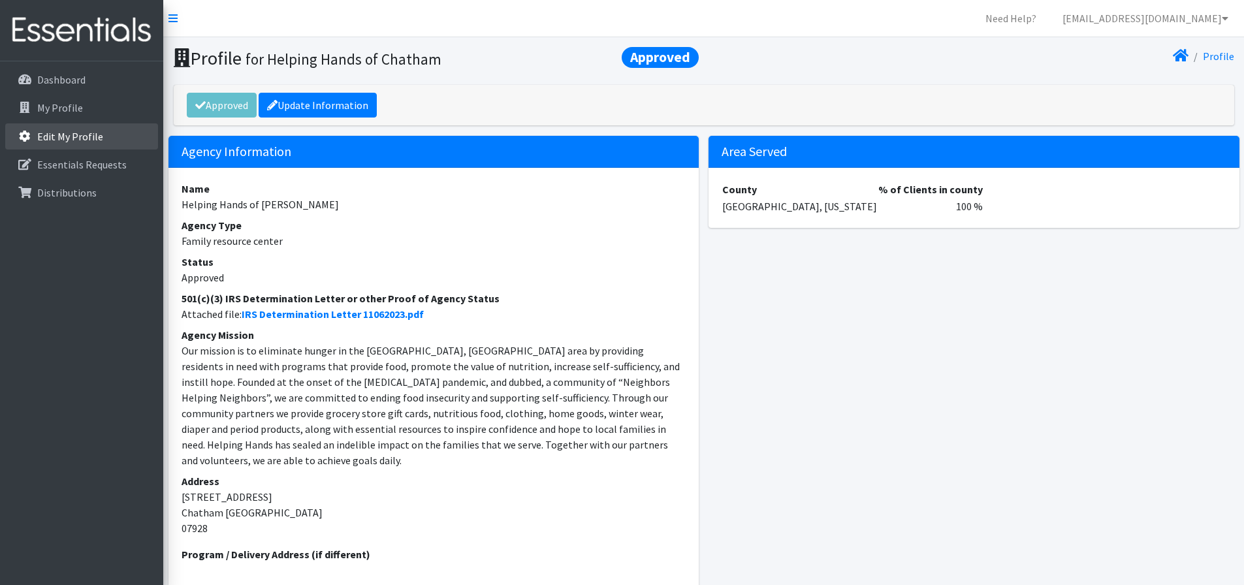
click at [63, 133] on p "Edit My Profile" at bounding box center [70, 136] width 66 height 13
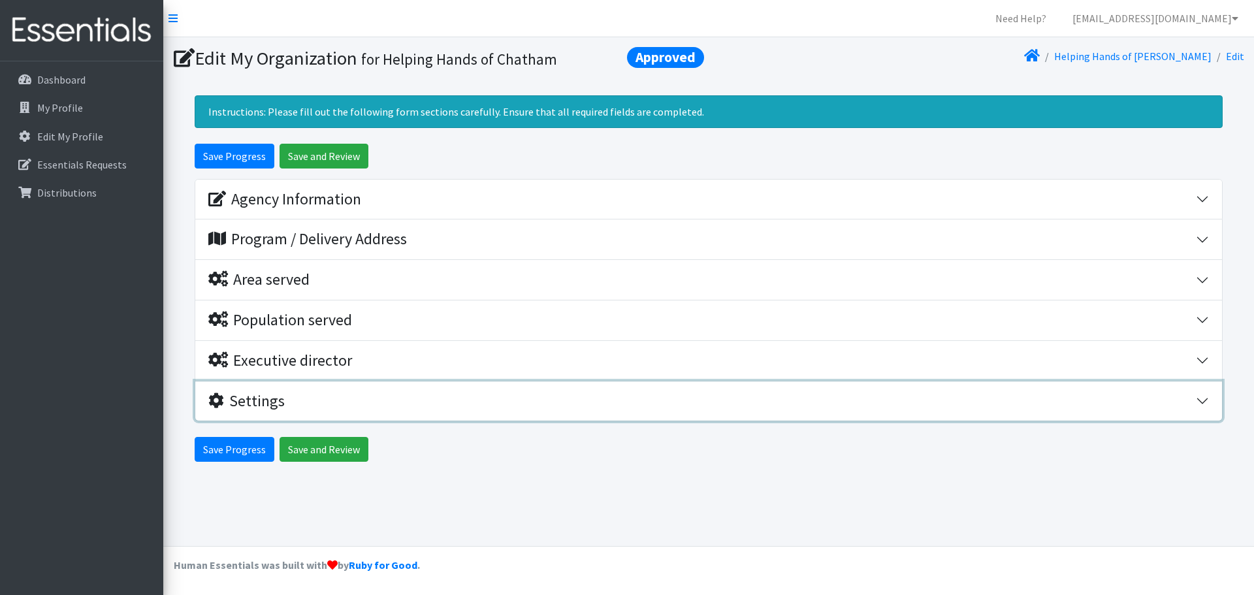
click at [253, 403] on div "Settings" at bounding box center [246, 401] width 76 height 19
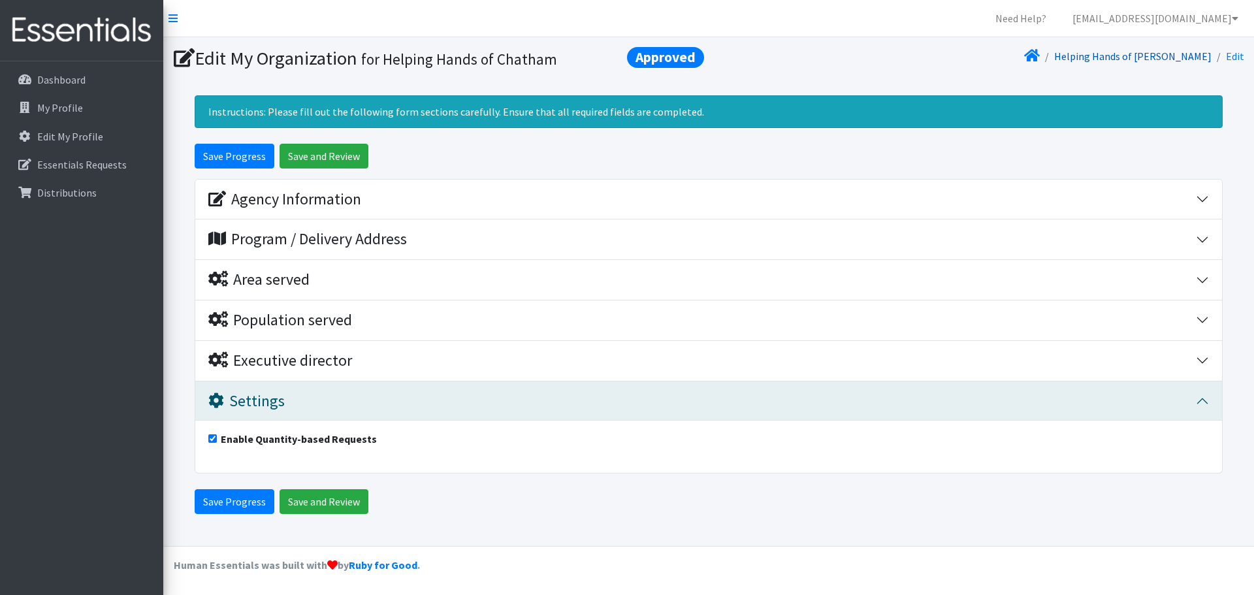
click at [1179, 57] on link "Helping Hands of Chatham" at bounding box center [1132, 56] width 157 height 13
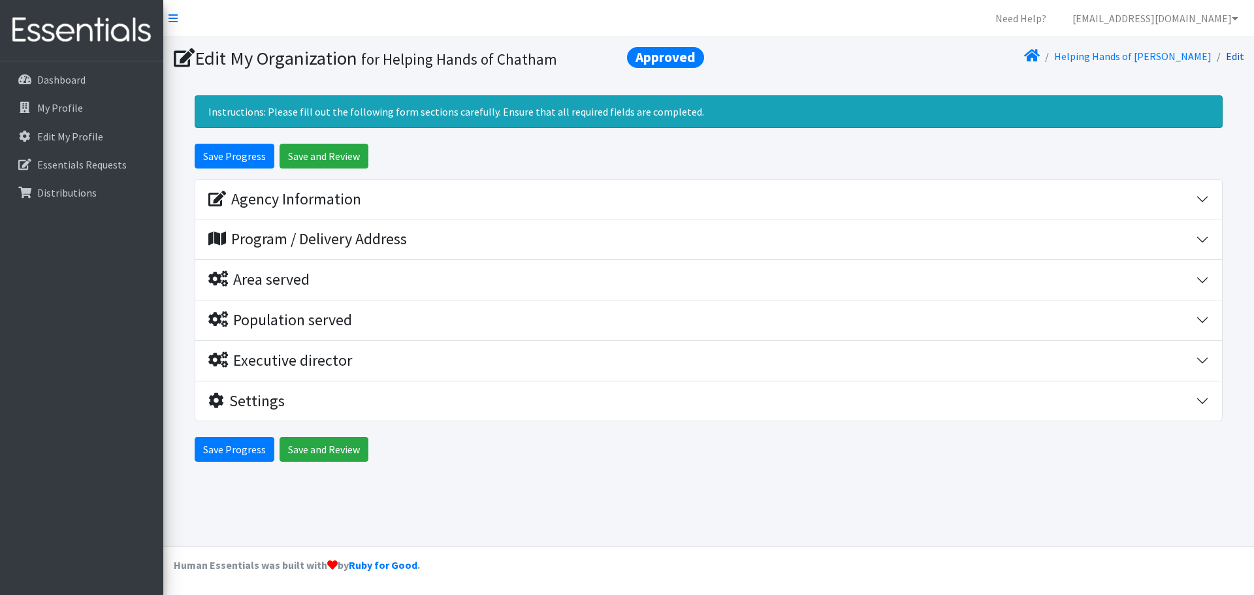
click at [1235, 53] on link "Edit" at bounding box center [1235, 56] width 18 height 13
click at [53, 89] on link "Dashboard" at bounding box center [81, 80] width 153 height 26
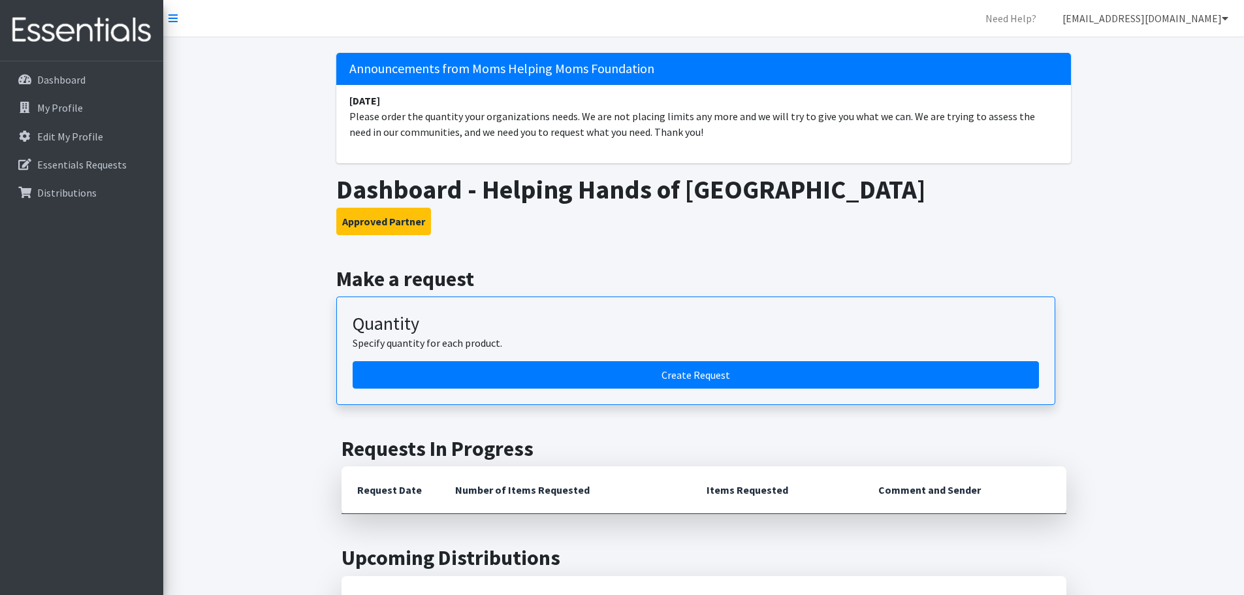
click at [1124, 19] on link "[EMAIL_ADDRESS][DOMAIN_NAME]" at bounding box center [1145, 18] width 187 height 26
click at [1116, 48] on link "My Co-Workers" at bounding box center [1148, 47] width 182 height 26
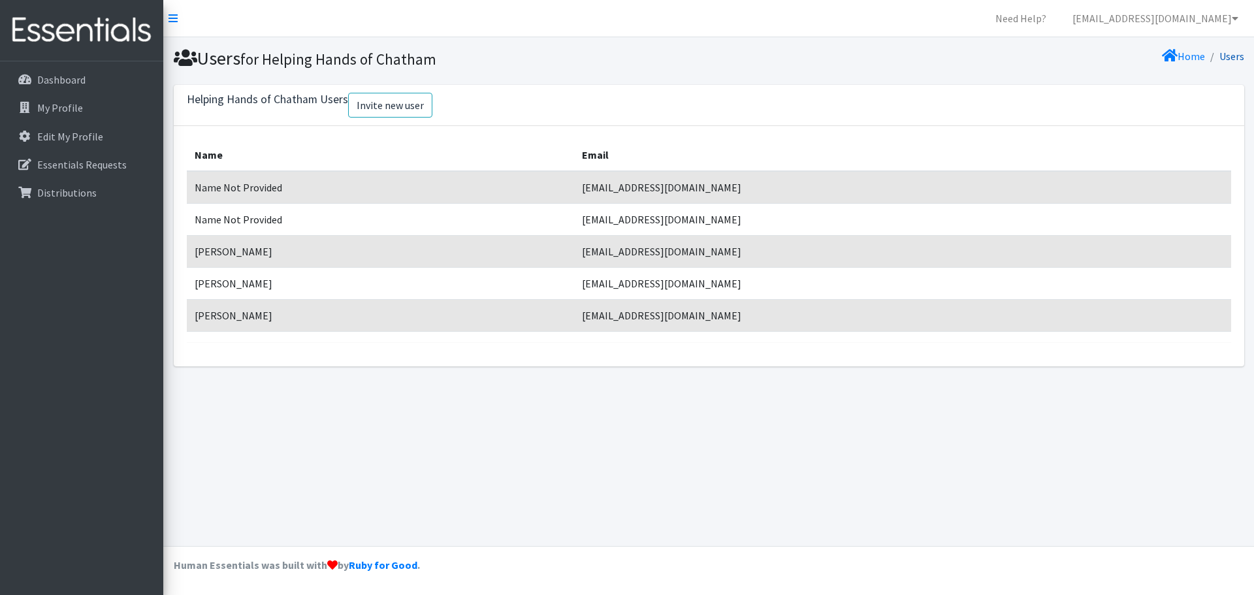
click at [1231, 54] on link "Users" at bounding box center [1232, 56] width 25 height 13
click at [1235, 15] on icon at bounding box center [1235, 18] width 7 height 10
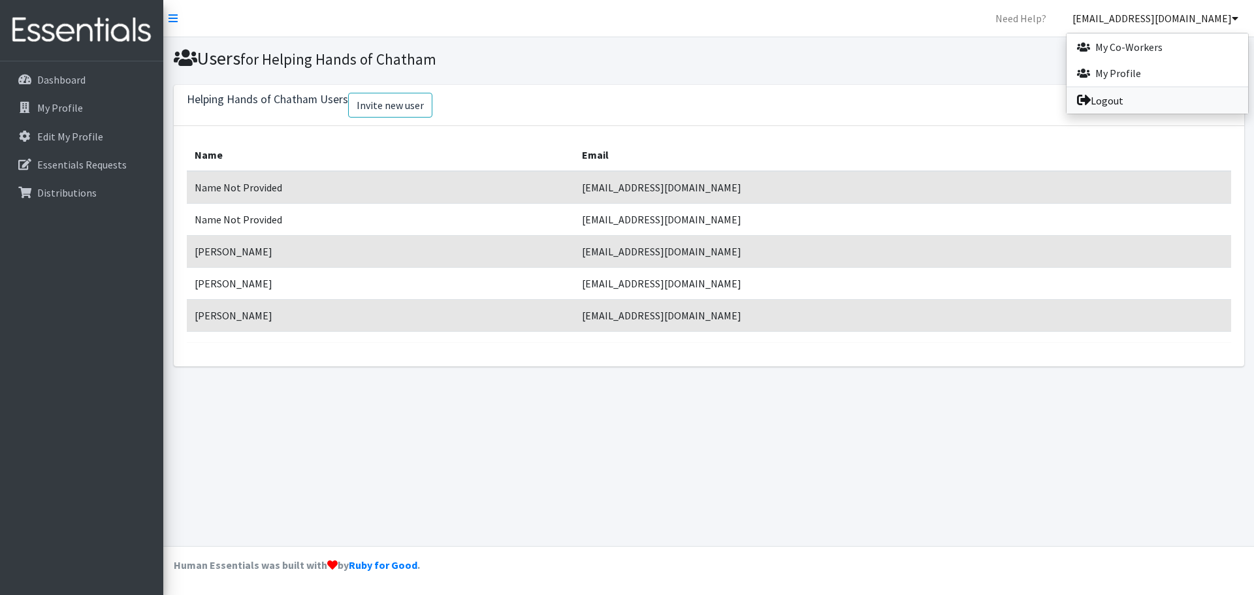
click at [1099, 101] on link "Logout" at bounding box center [1158, 101] width 182 height 26
